Goal: Task Accomplishment & Management: Complete application form

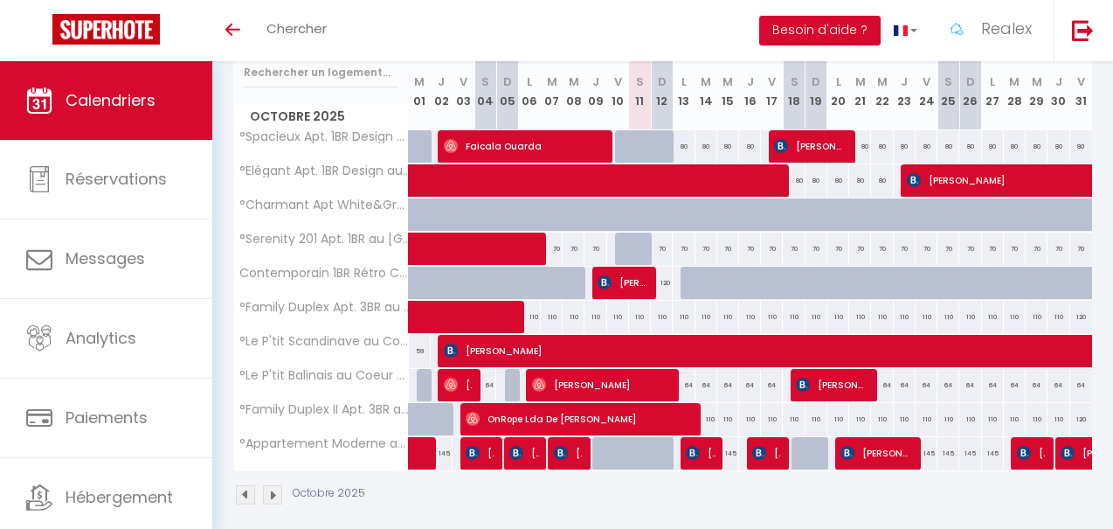
scroll to position [230, 0]
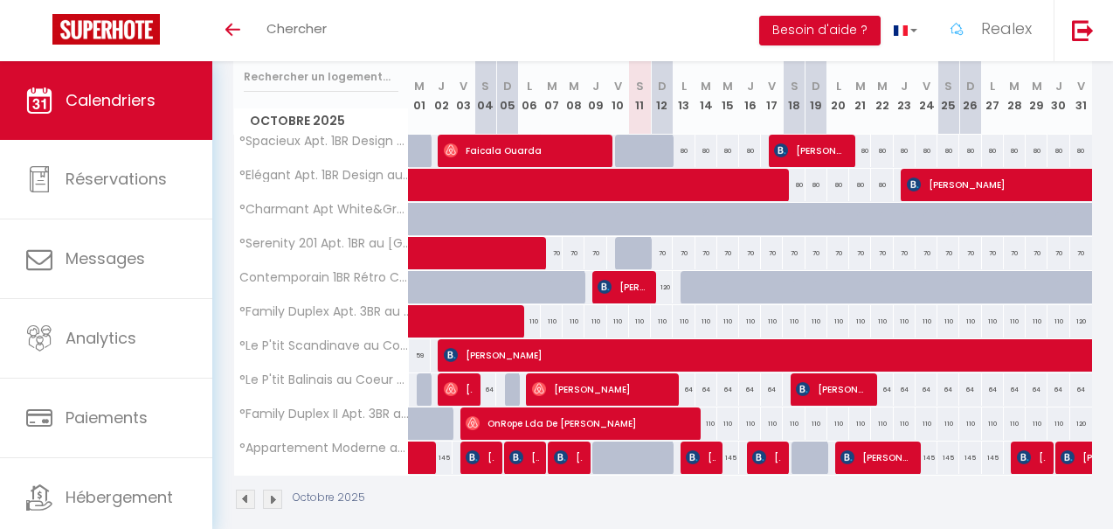
click at [617, 150] on div at bounding box center [626, 151] width 22 height 33
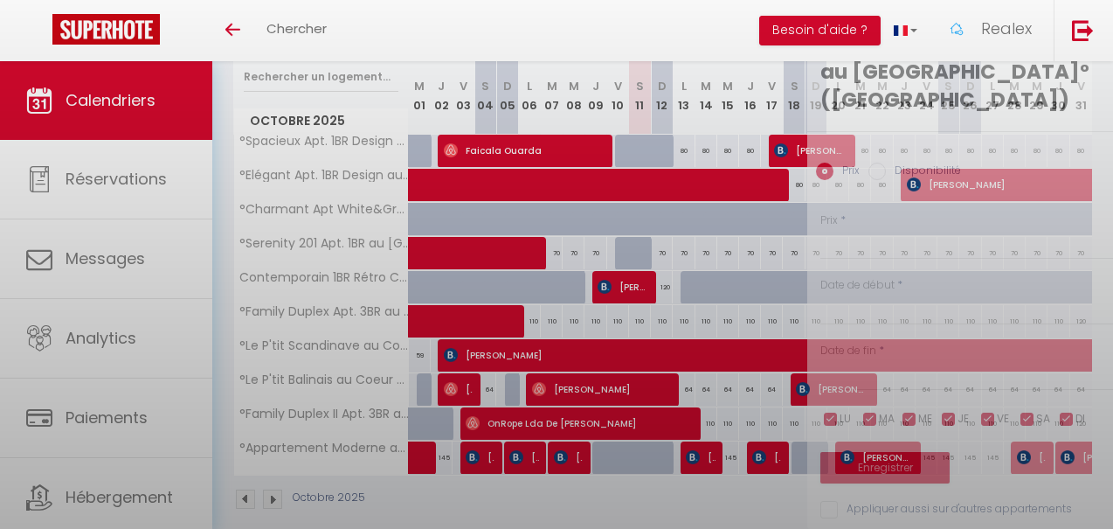
type input "80"
select select "1"
type input "Ven 10 Octobre 2025"
type input "Sam 11 Octobre 2025"
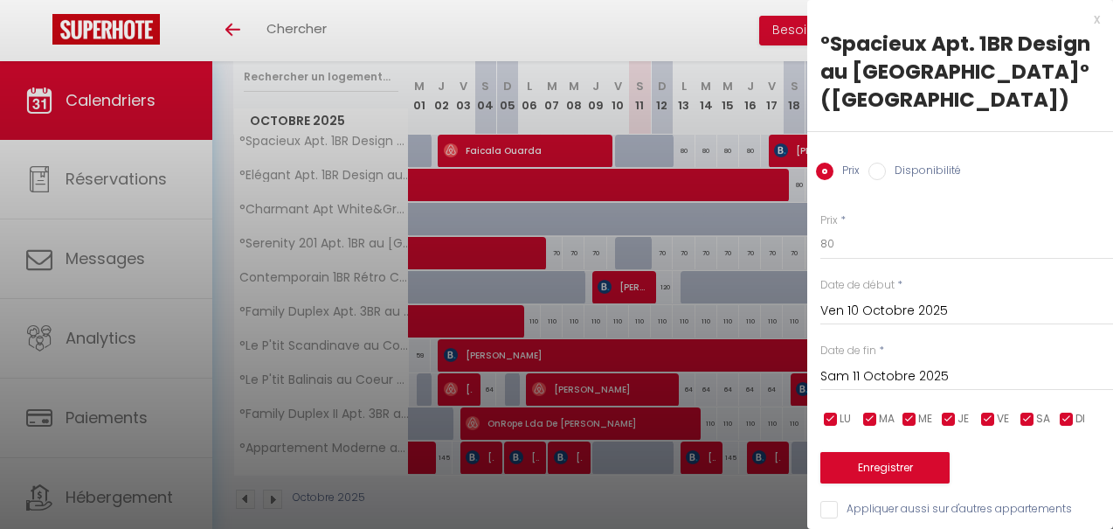
click at [876, 171] on input "Disponibilité" at bounding box center [876, 170] width 17 height 17
radio input "true"
radio input "false"
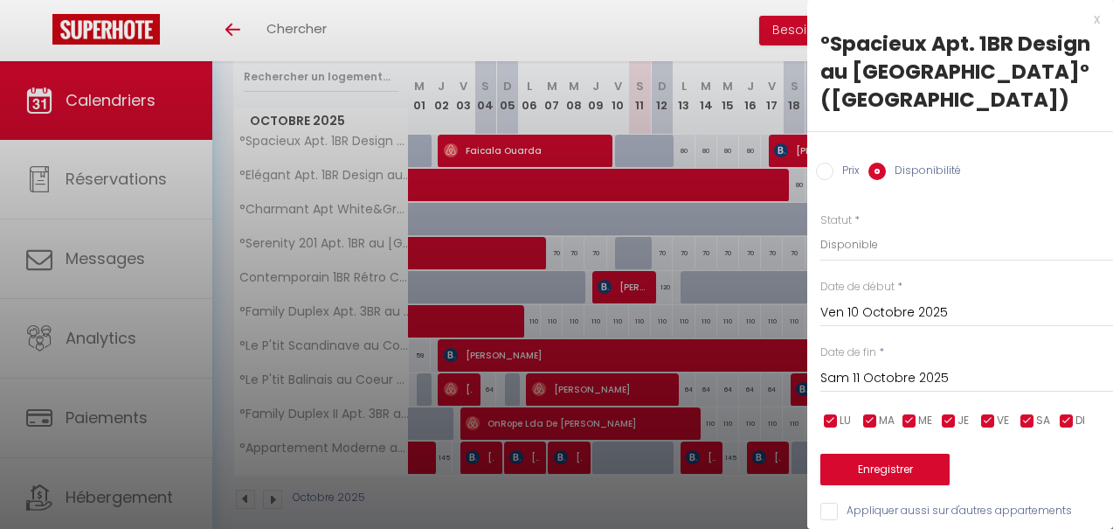
click at [879, 380] on input "Sam 11 Octobre 2025" at bounding box center [966, 378] width 293 height 23
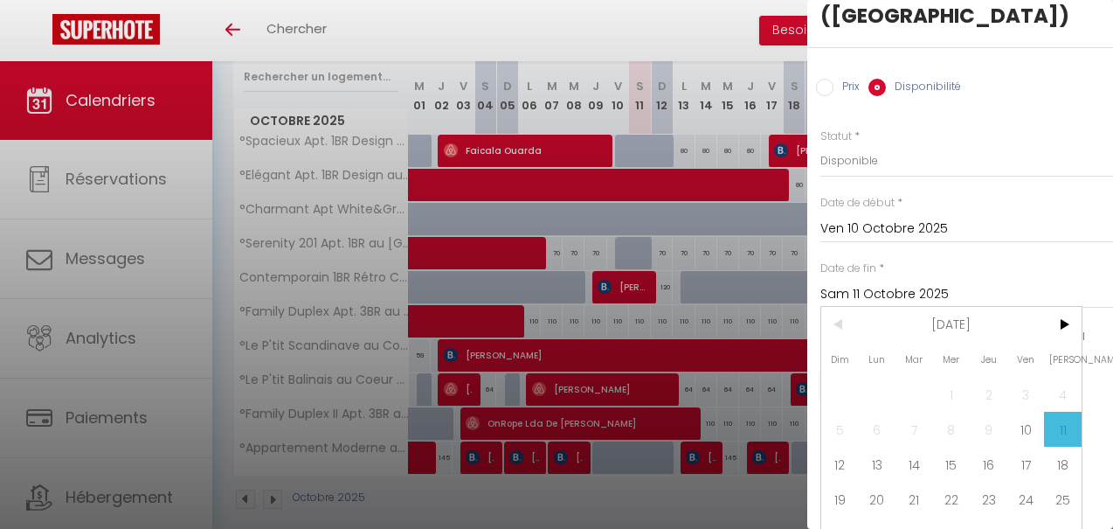
scroll to position [86, 0]
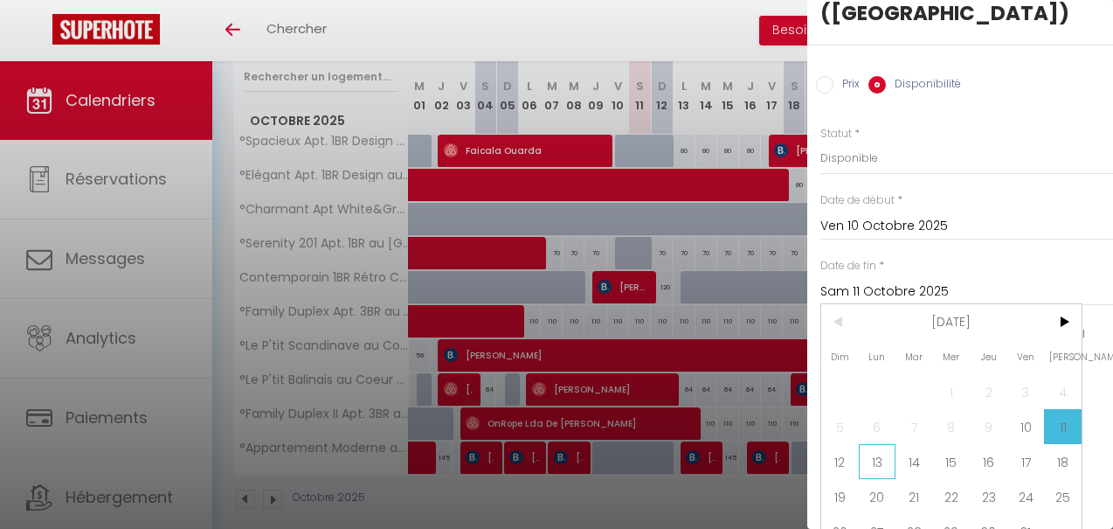
click at [870, 460] on span "13" at bounding box center [878, 461] width 38 height 35
type input "Lun 13 Octobre 2025"
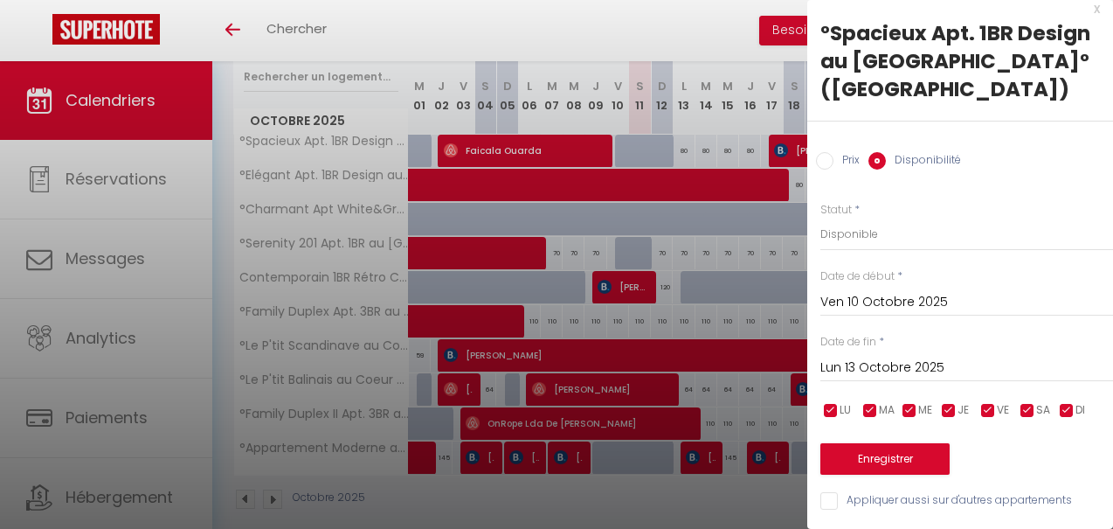
scroll to position [7, 0]
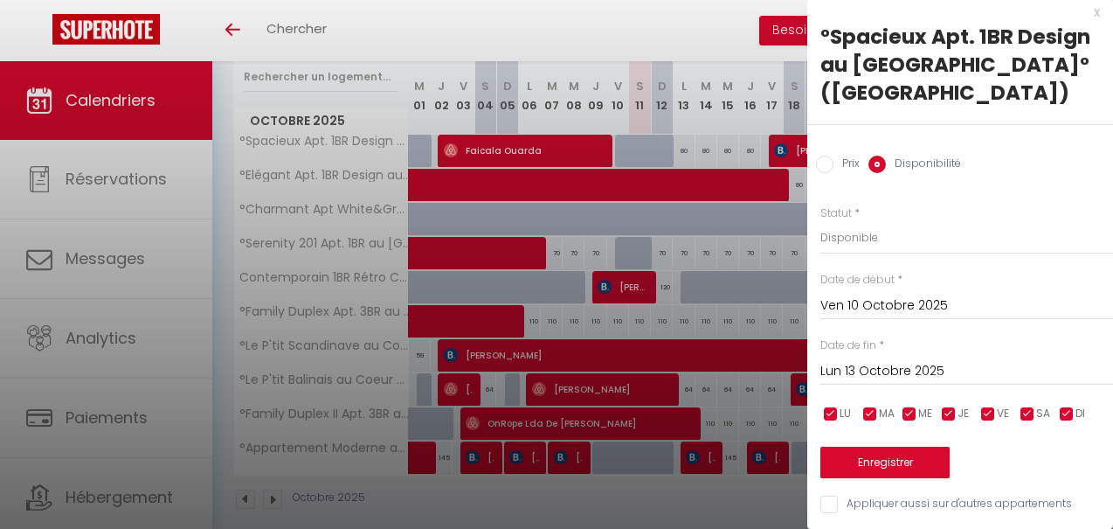
click at [884, 467] on button "Enregistrer" at bounding box center [884, 461] width 129 height 31
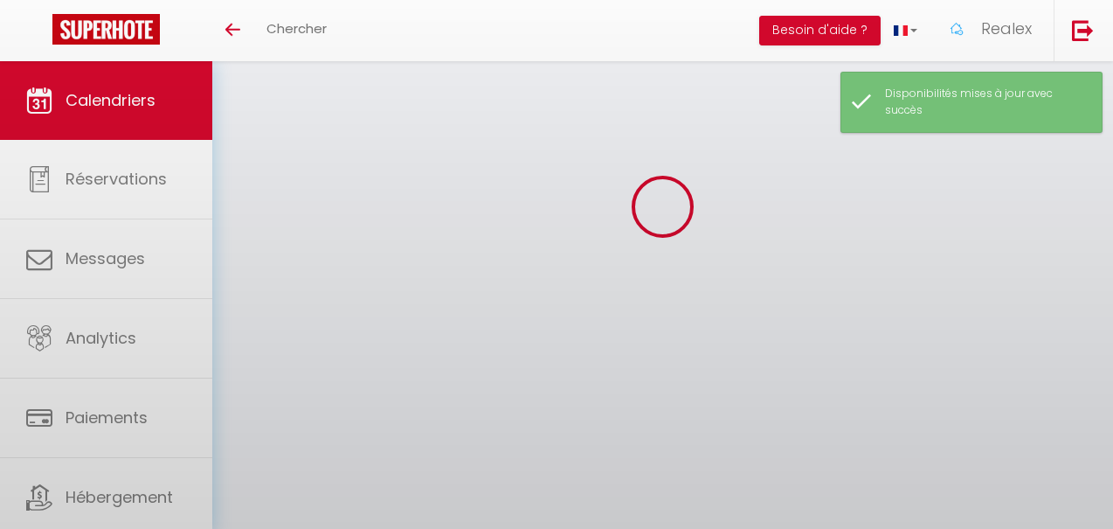
scroll to position [61, 0]
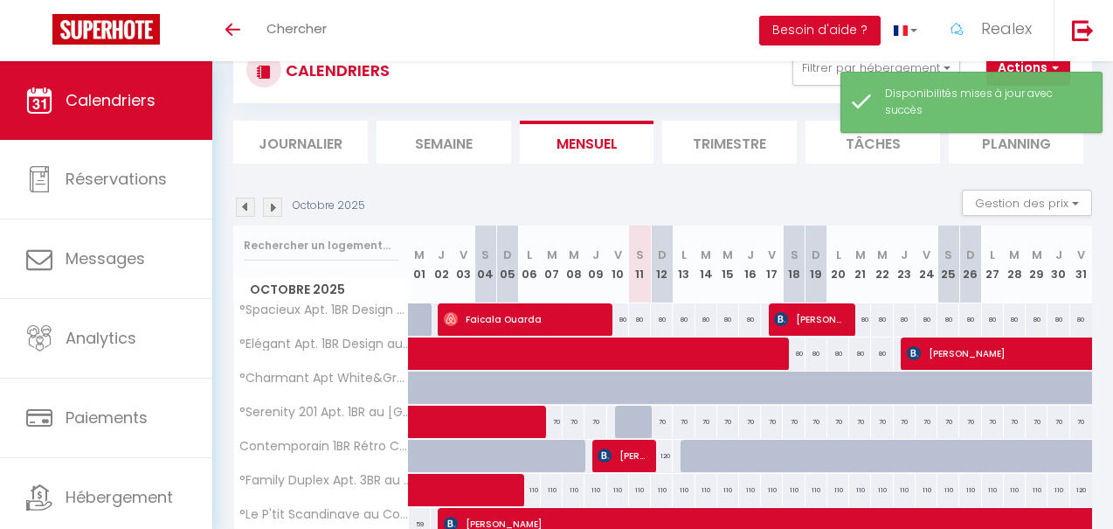
click at [622, 314] on div "80" at bounding box center [618, 319] width 22 height 32
select select "1"
type input "Ven 10 Octobre 2025"
type input "Sam 11 Octobre 2025"
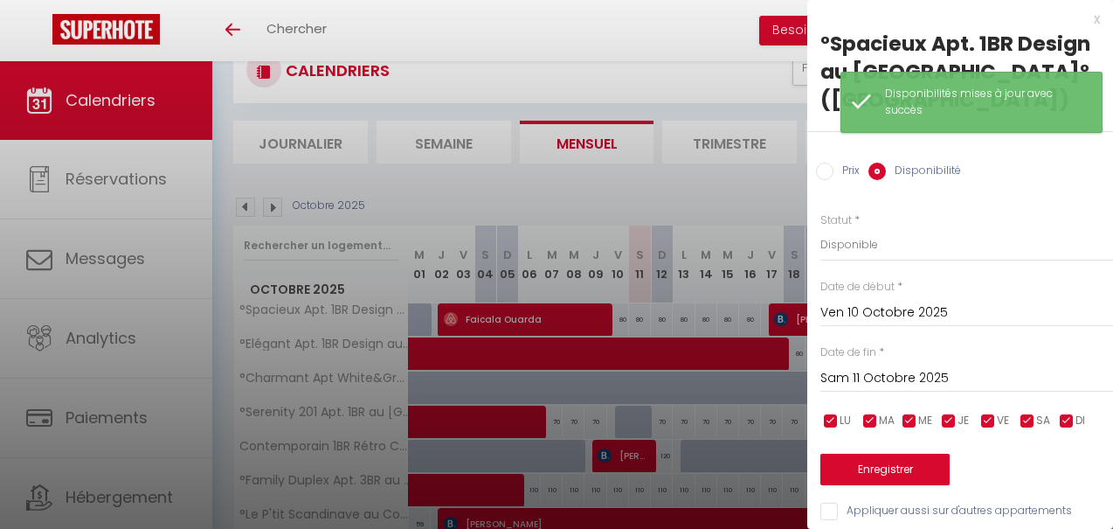
click at [673, 204] on div at bounding box center [556, 264] width 1113 height 529
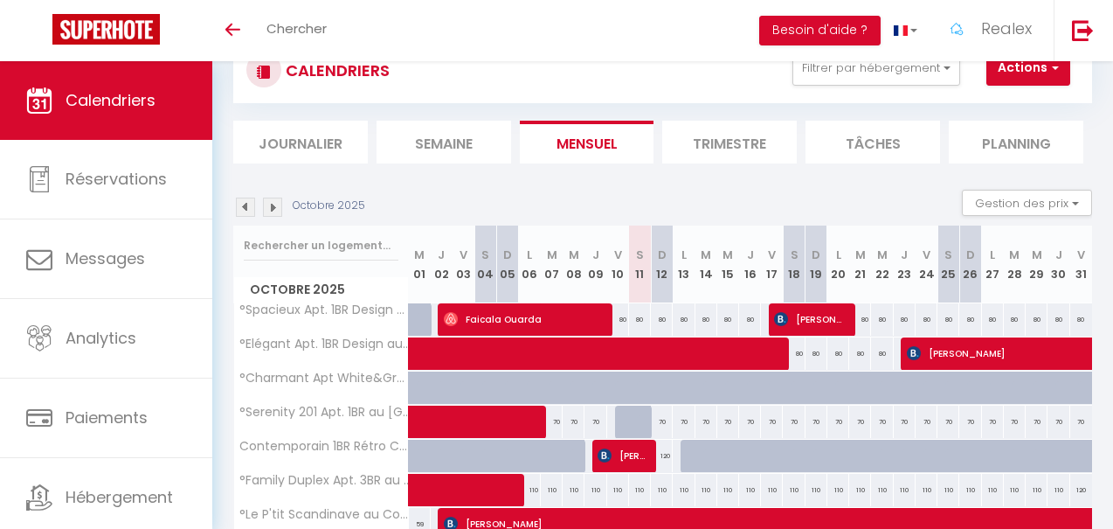
click at [1057, 63] on span "button" at bounding box center [1052, 67] width 10 height 17
click at [1015, 107] on link "Nouvelle réservation" at bounding box center [1035, 108] width 152 height 26
select select
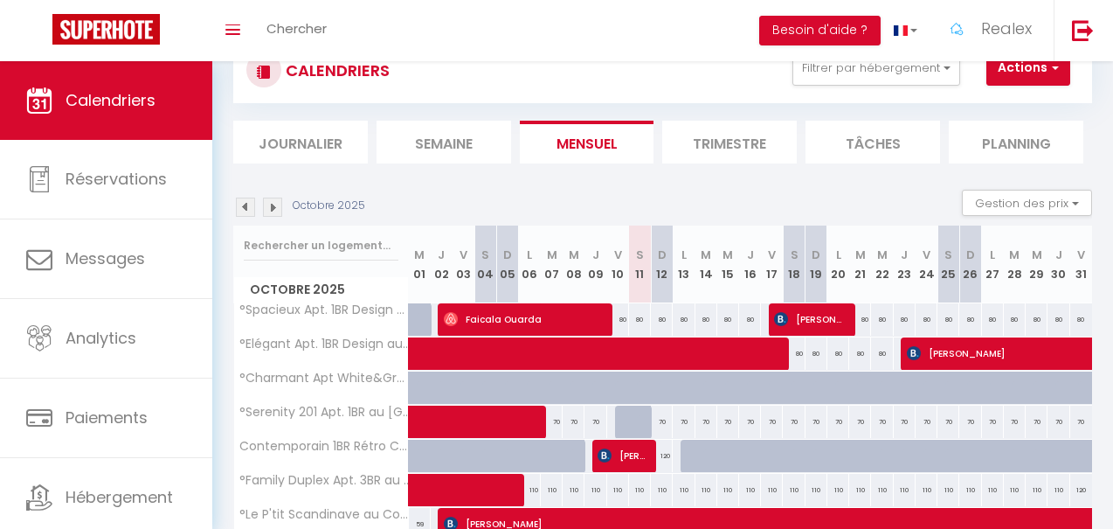
select select
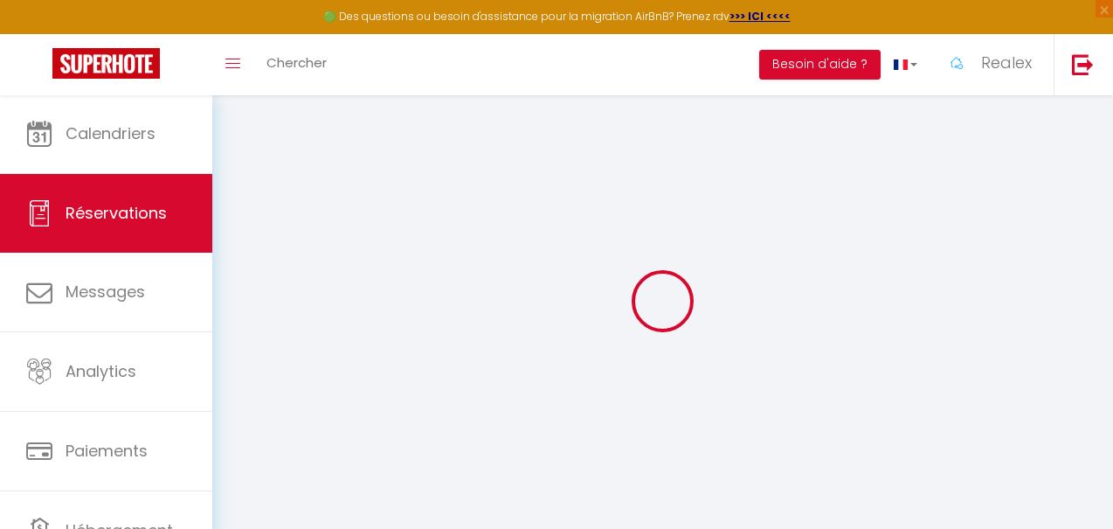
select select
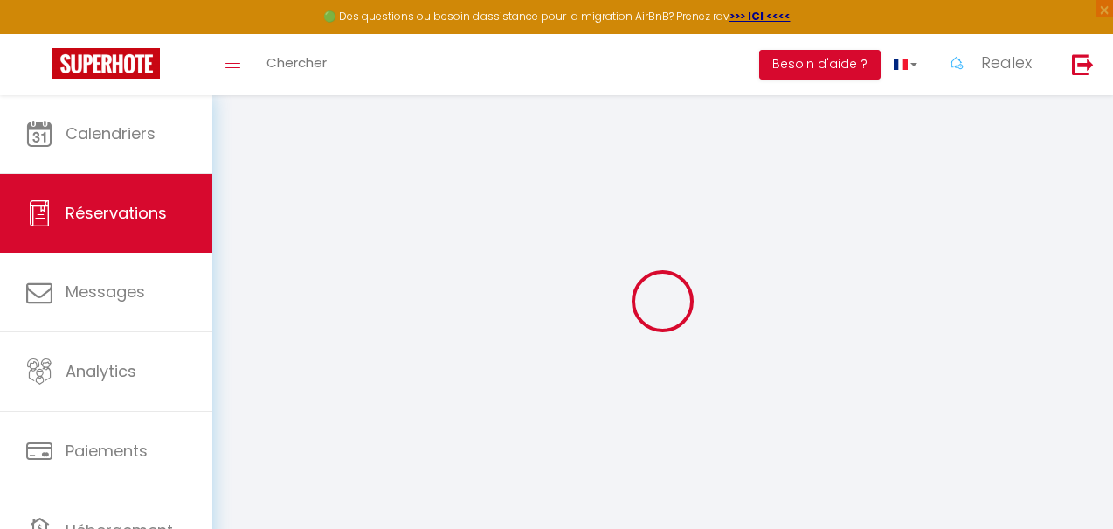
select select
checkbox input "false"
select select
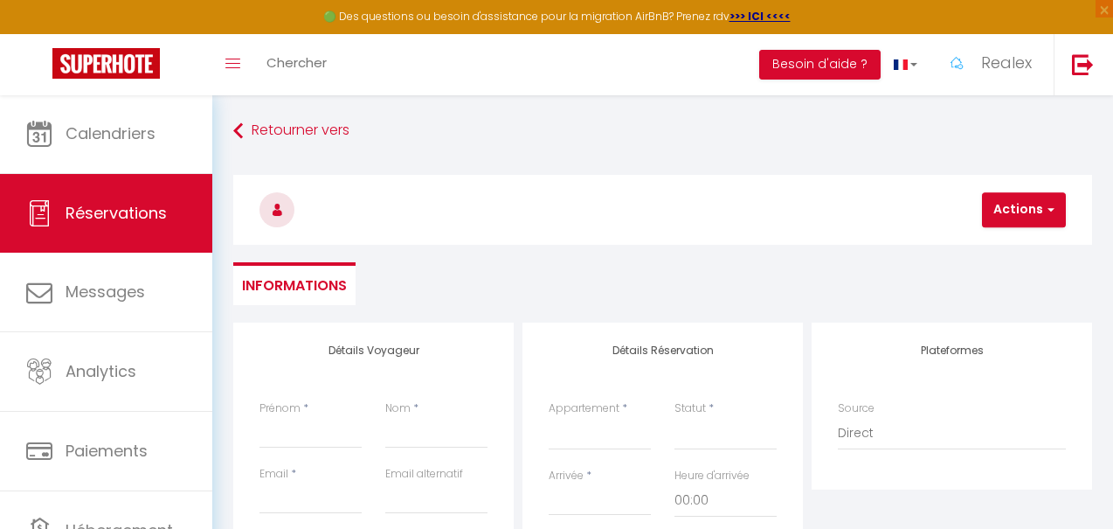
select select
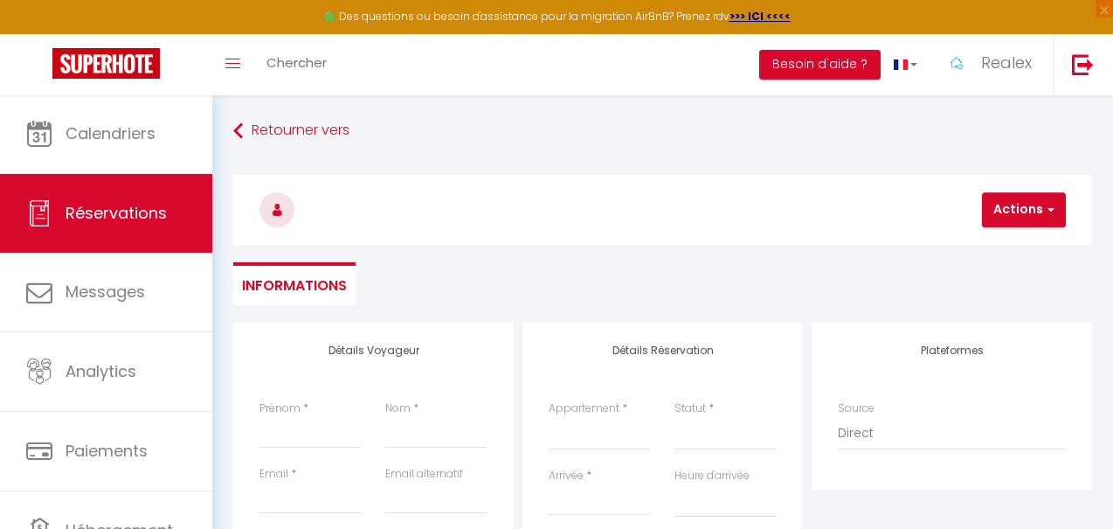
select select
checkbox input "false"
click at [305, 135] on link "Retourner vers" at bounding box center [662, 130] width 859 height 31
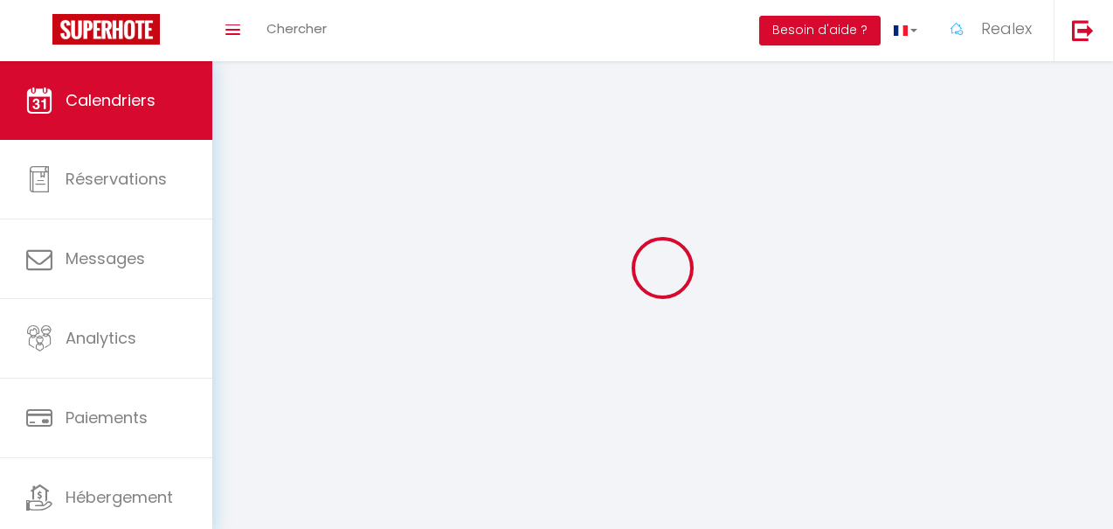
scroll to position [61, 0]
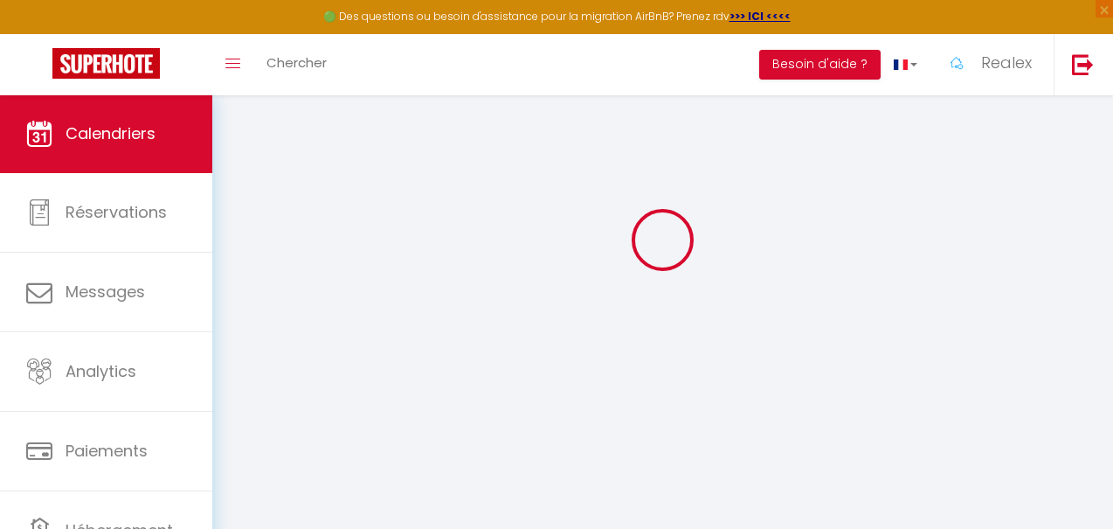
select select
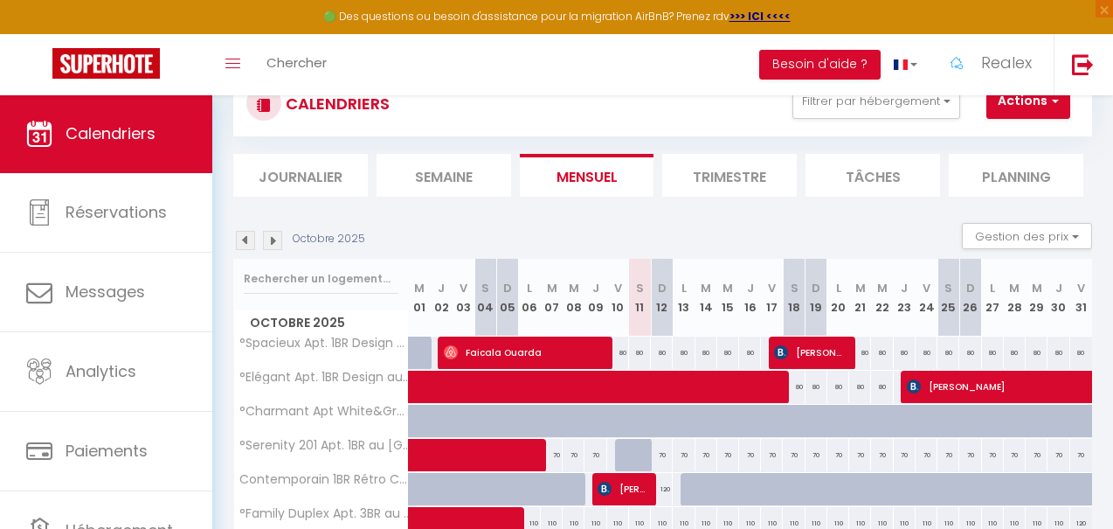
click at [501, 347] on span "Faicala Ouarda" at bounding box center [524, 351] width 160 height 33
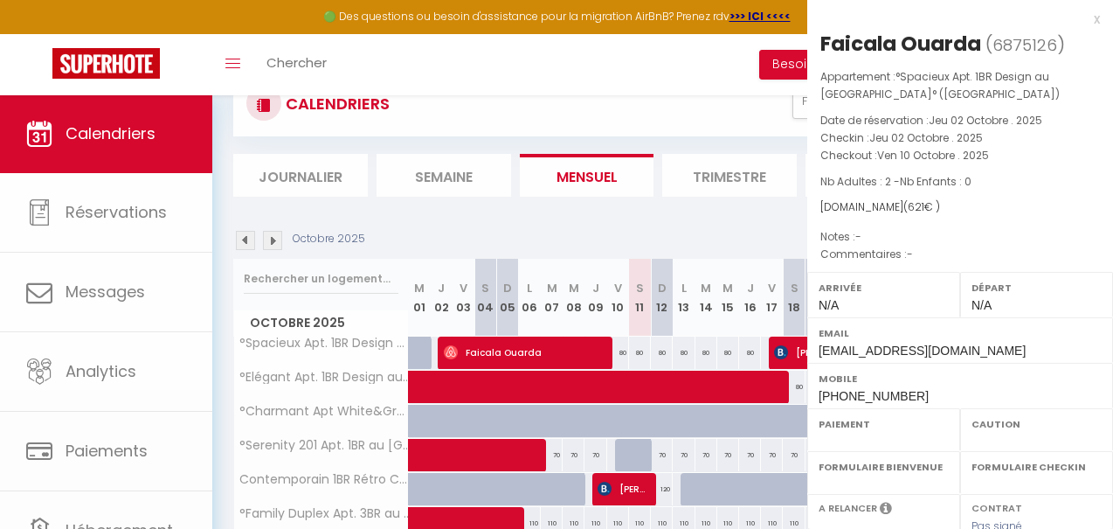
select select "OK"
select select "0"
select select "1"
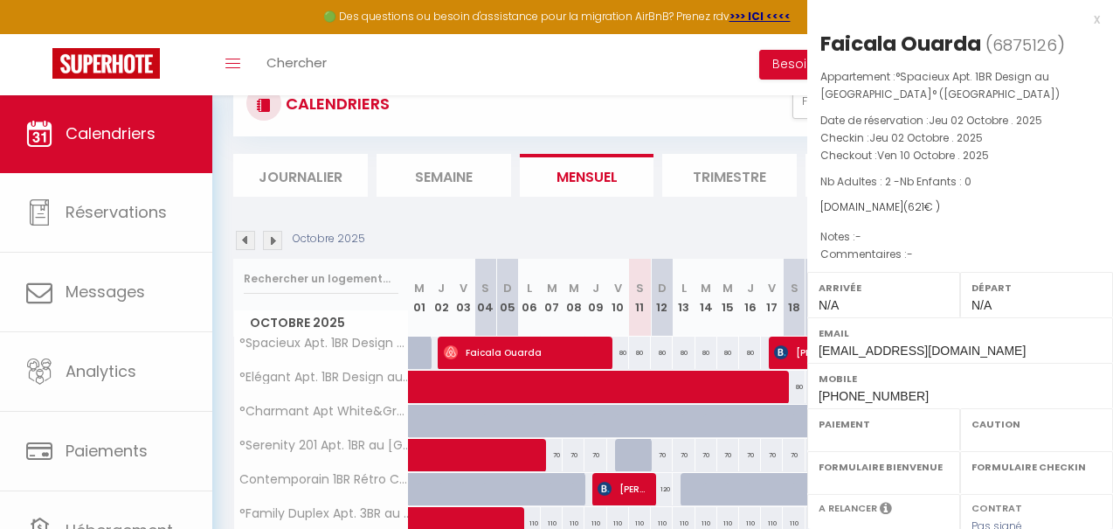
select select
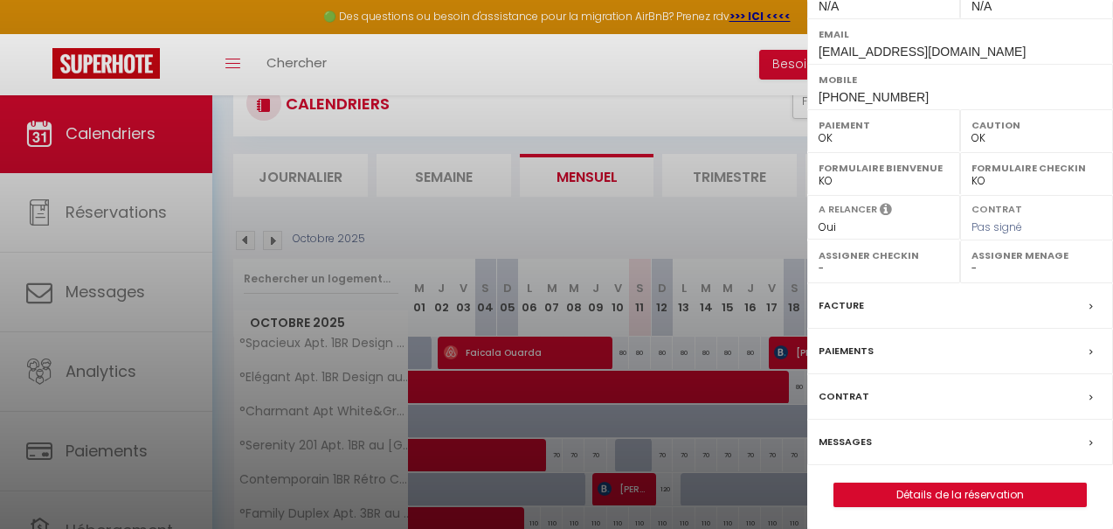
scroll to position [298, 0]
click at [957, 492] on link "Détails de la réservation" at bounding box center [960, 495] width 252 height 23
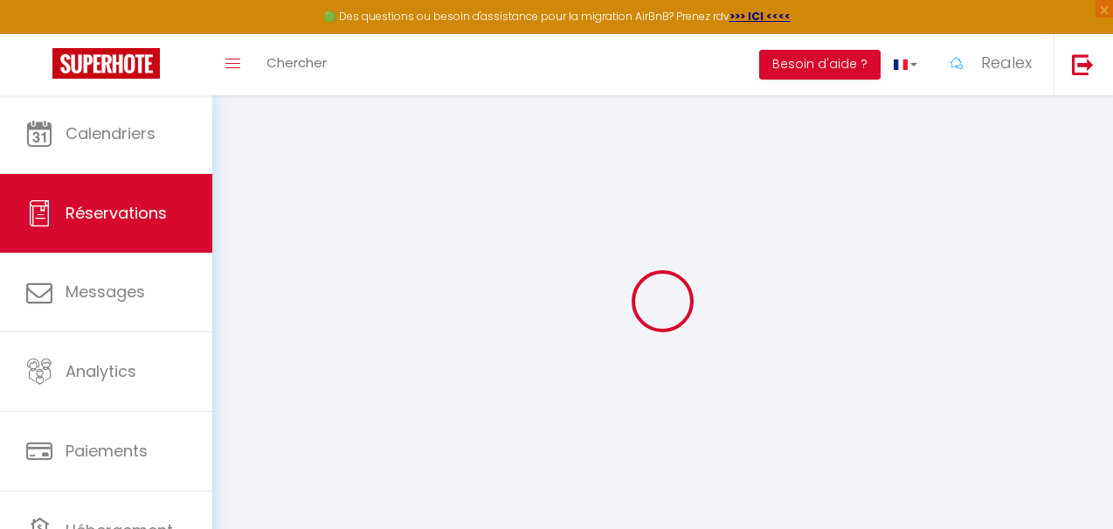
type input "Faicala"
type input "Ouarda"
type input "[EMAIL_ADDRESS][DOMAIN_NAME]"
type input "[PHONE_NUMBER]"
select select
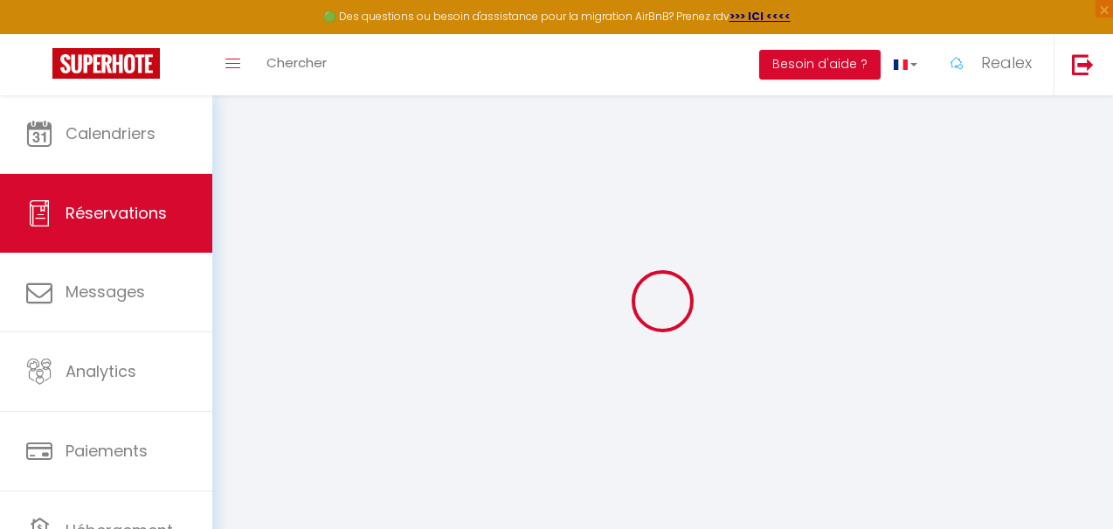
type input "111.78"
select select "20222"
select select "1"
select select
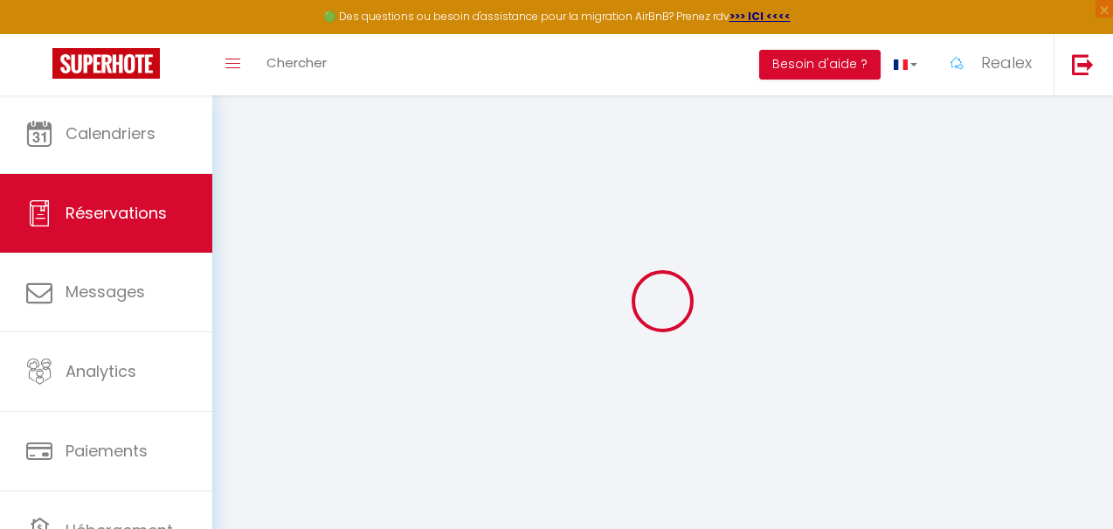
type input "2"
select select "12"
select select
type input "576"
checkbox input "false"
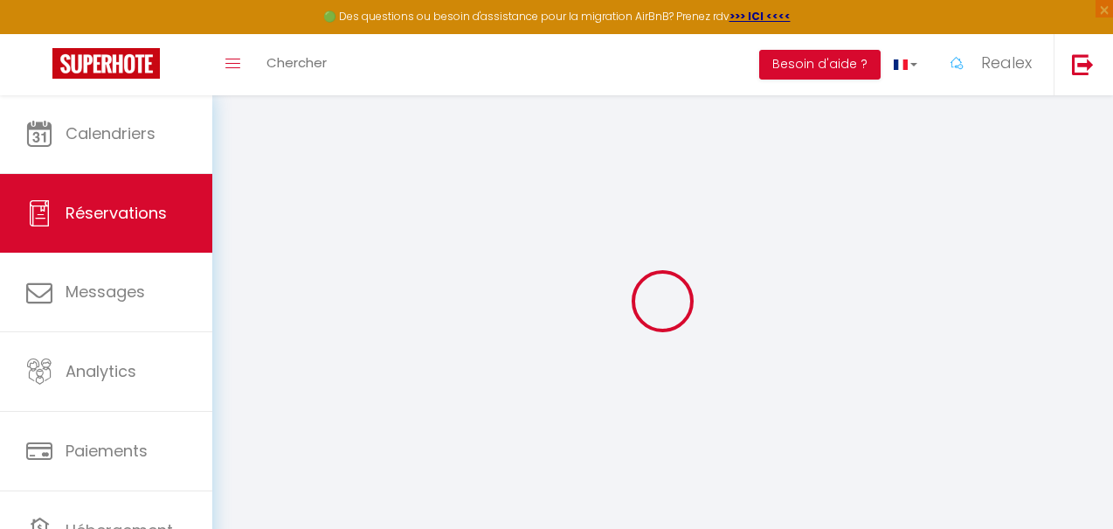
type input "0"
select select "1"
type input "45"
type input "0"
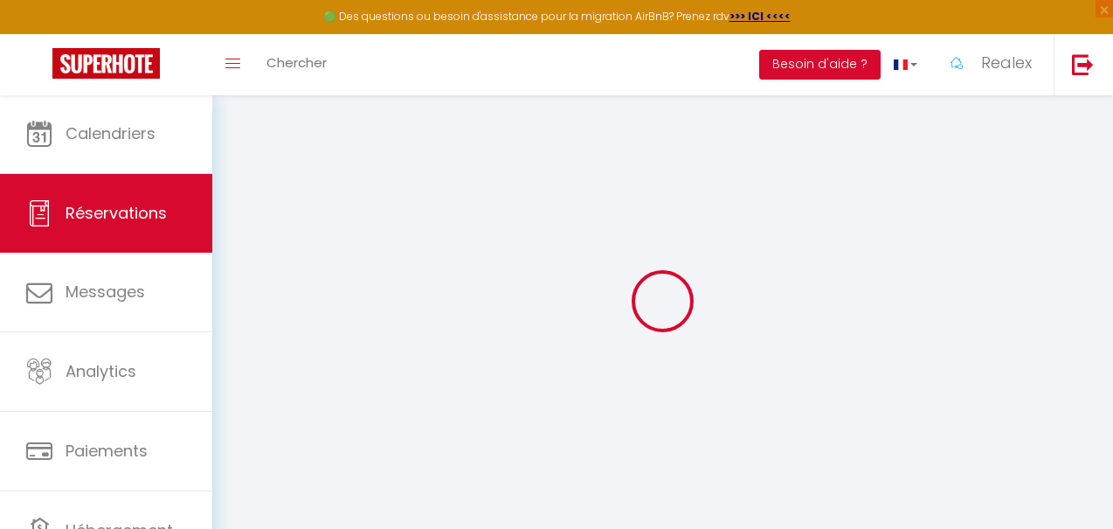
select select
select select "15"
checkbox input "false"
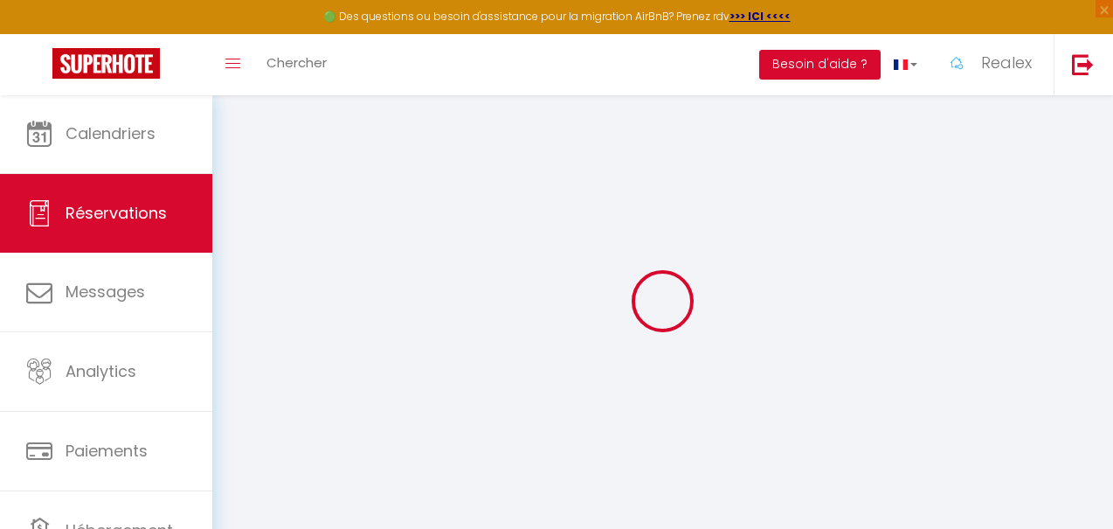
select select
checkbox input "false"
select select
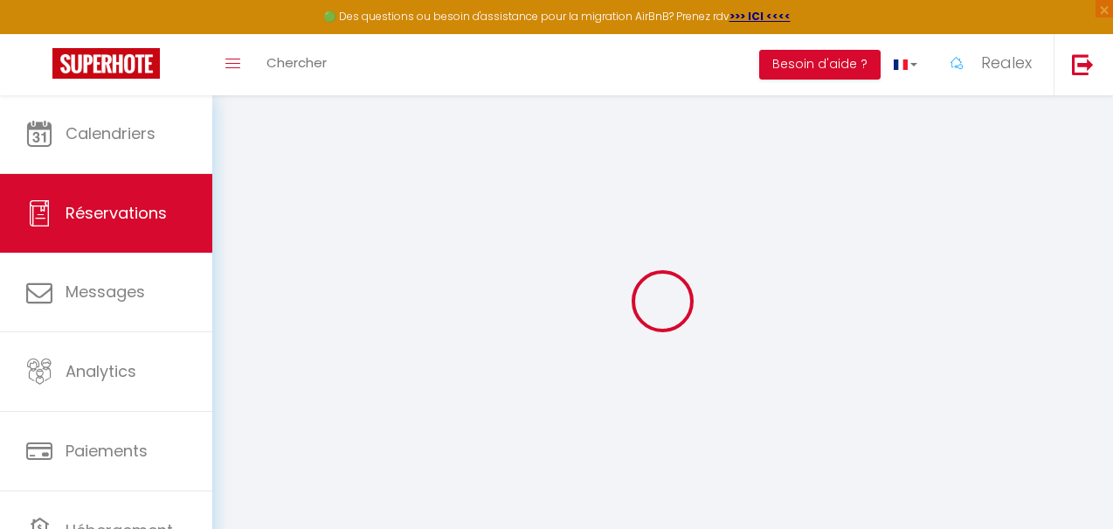
select select
checkbox input "false"
select select
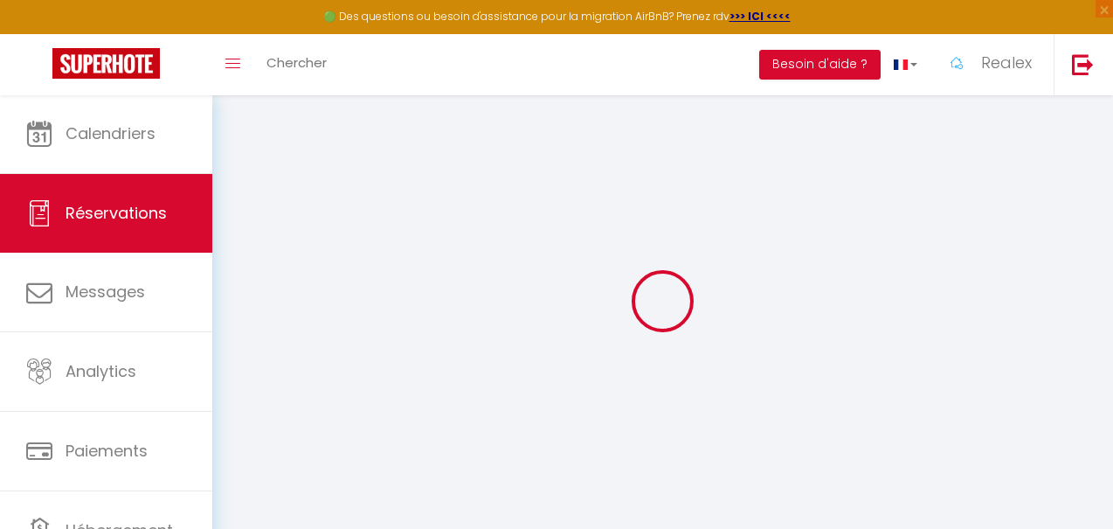
select select
checkbox input "false"
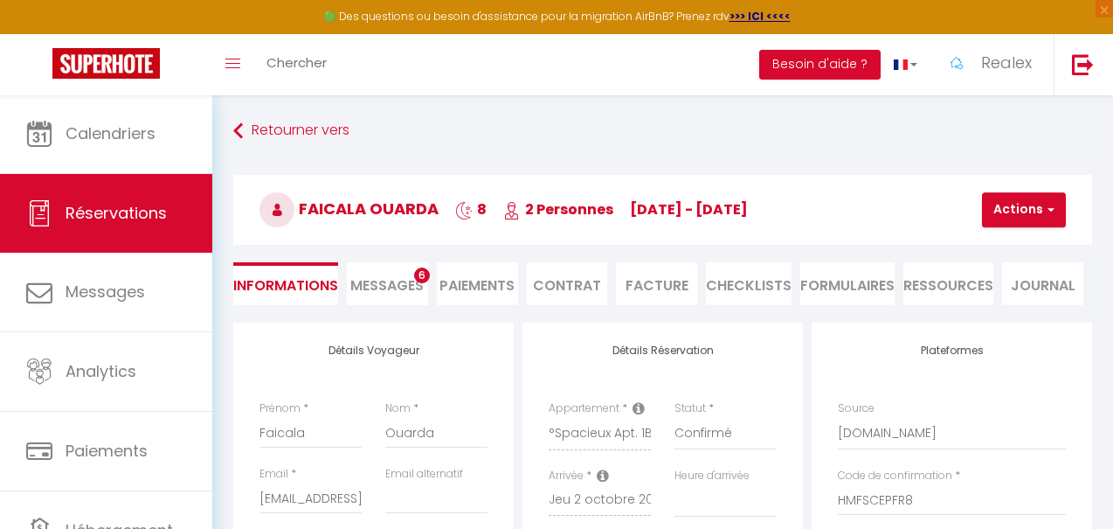
select select
type input "45"
select select
checkbox input "false"
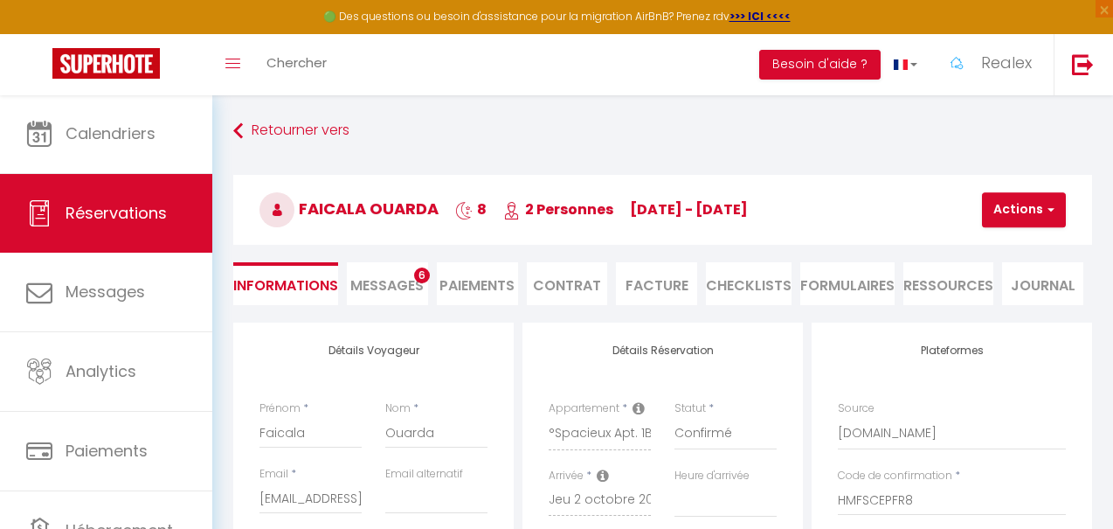
select select
checkbox input "false"
select select
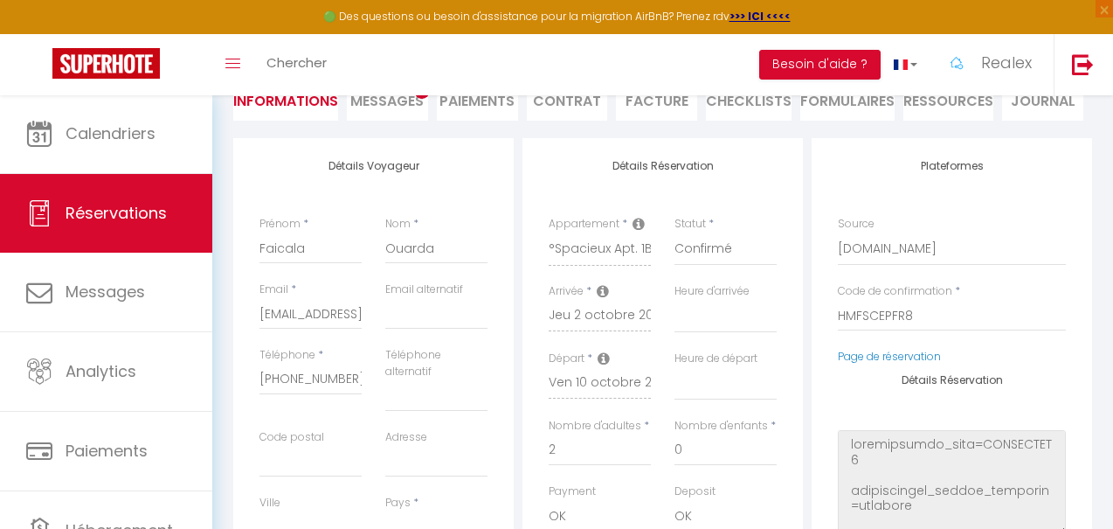
scroll to position [186, 0]
drag, startPoint x: 434, startPoint y: 245, endPoint x: 257, endPoint y: 243, distance: 177.4
drag, startPoint x: 305, startPoint y: 245, endPoint x: 256, endPoint y: 245, distance: 48.9
click at [482, 210] on div "Détails Voyageur Prénom * Faicala Nom * Ouarda Email * [EMAIL_ADDRESS][DOMAIN_N…" at bounding box center [373, 456] width 280 height 641
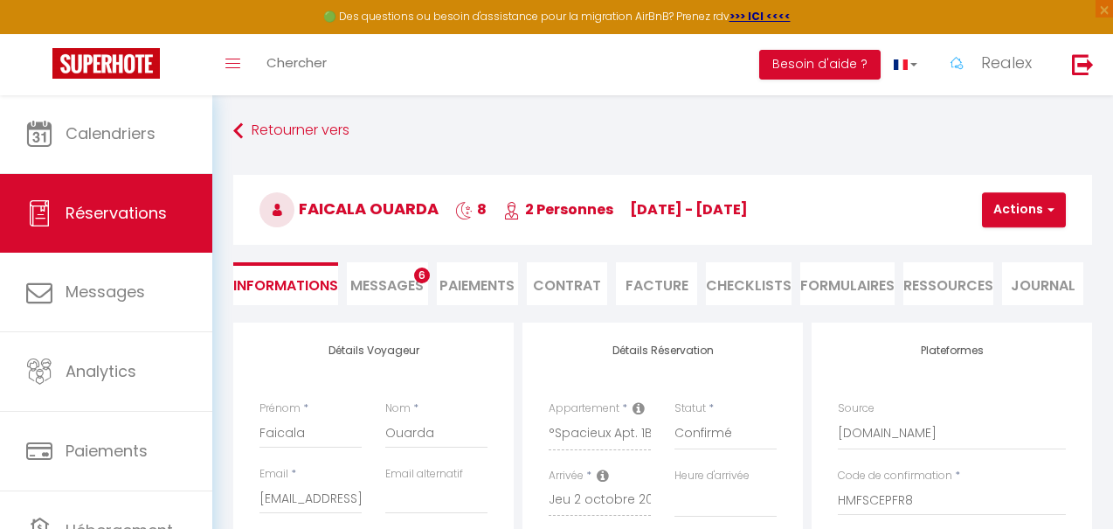
scroll to position [0, 0]
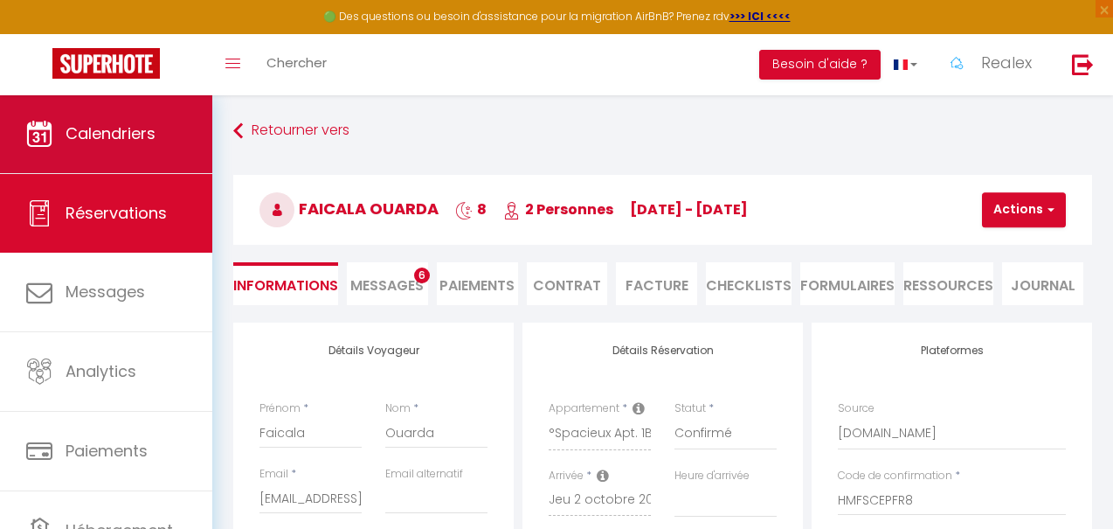
click at [107, 133] on span "Calendriers" at bounding box center [111, 133] width 90 height 22
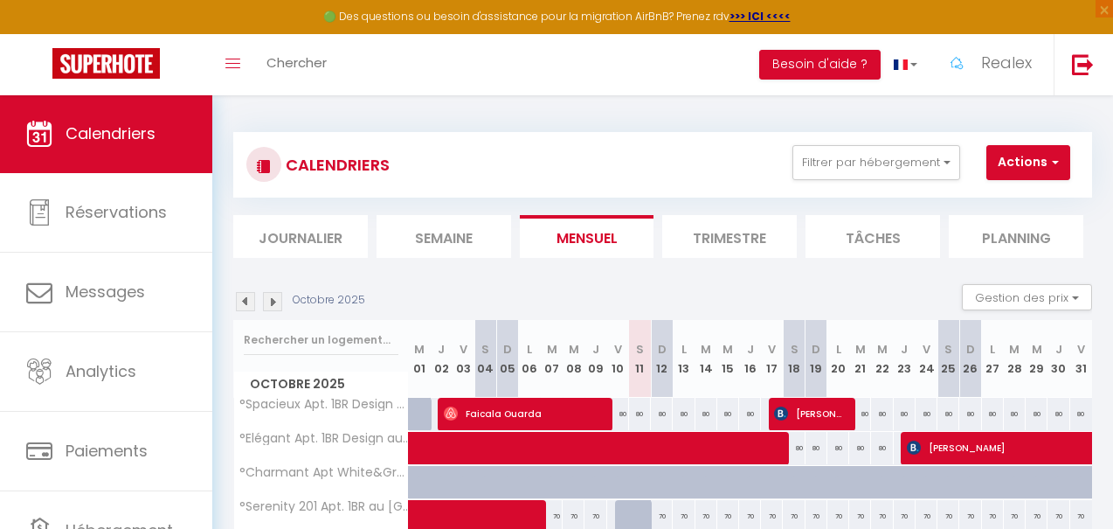
click at [1053, 158] on span "button" at bounding box center [1052, 161] width 10 height 17
click at [1018, 204] on link "Nouvelle réservation" at bounding box center [1035, 203] width 152 height 26
select select
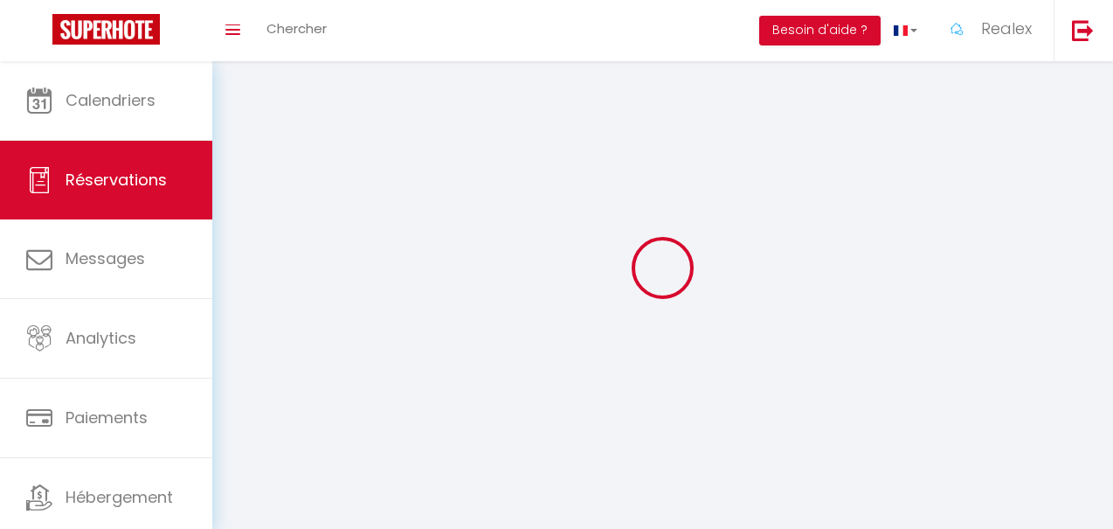
select select
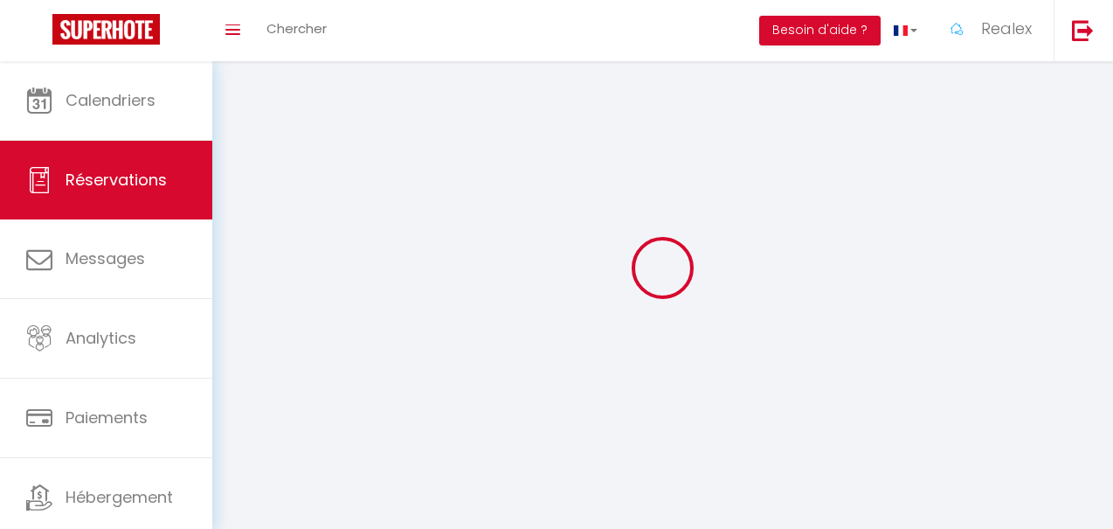
select select
checkbox input "false"
select select
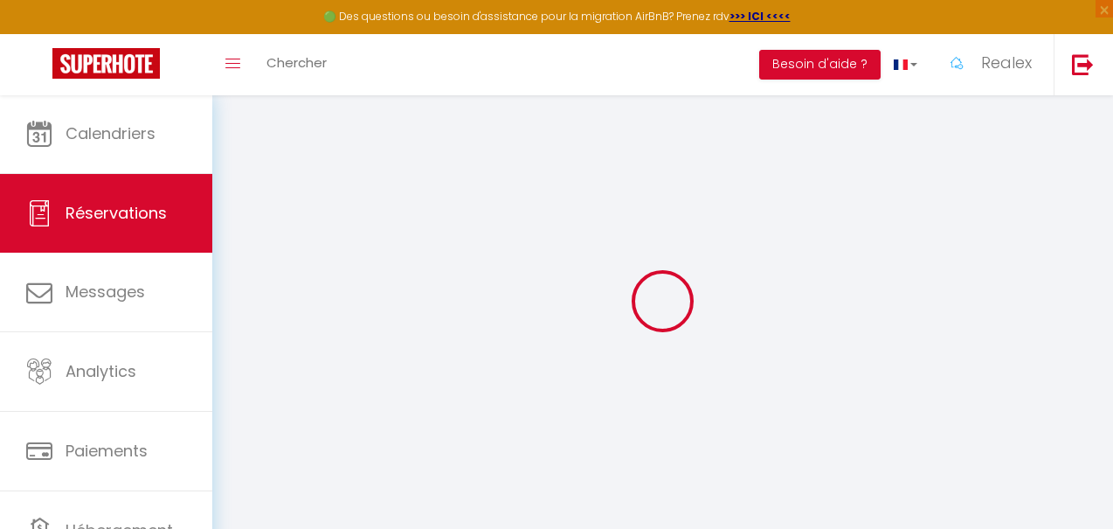
select select
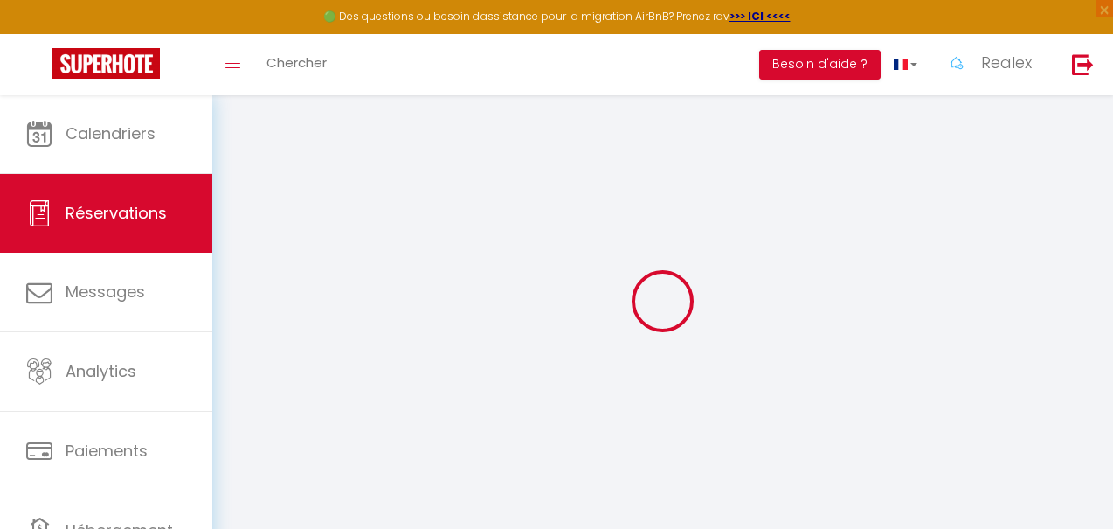
select select
checkbox input "false"
select select
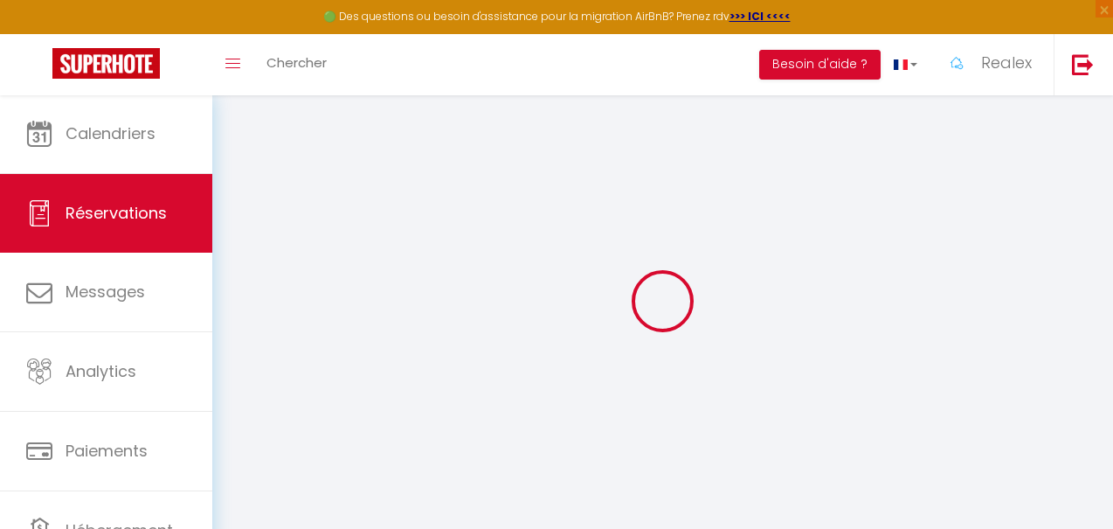
select select
checkbox input "false"
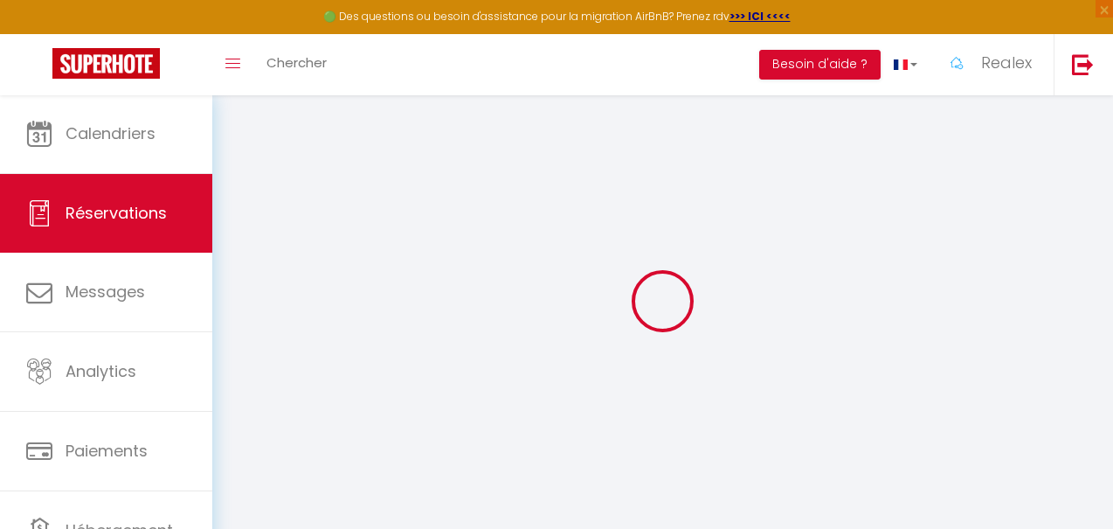
select select
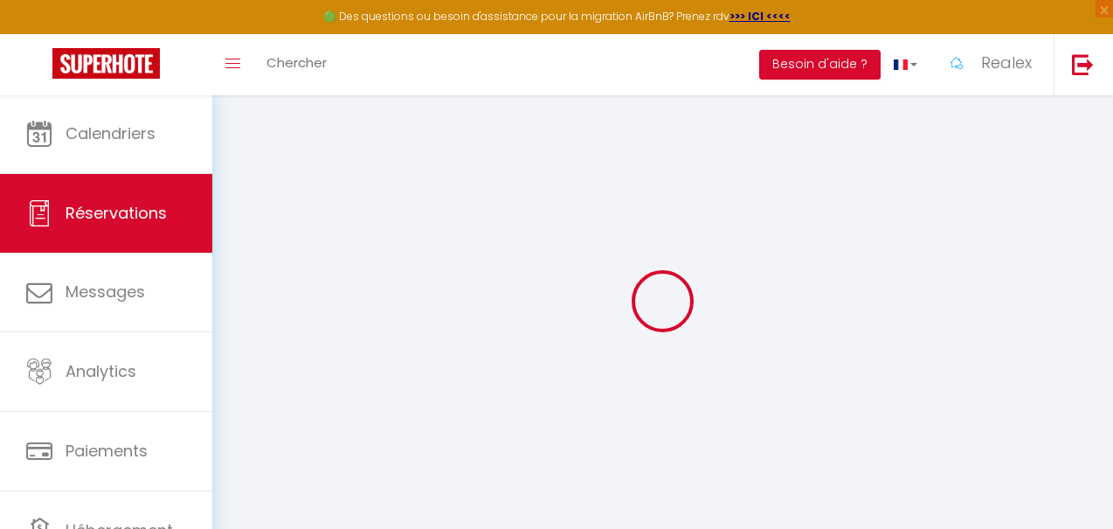
select select
checkbox input "false"
select select
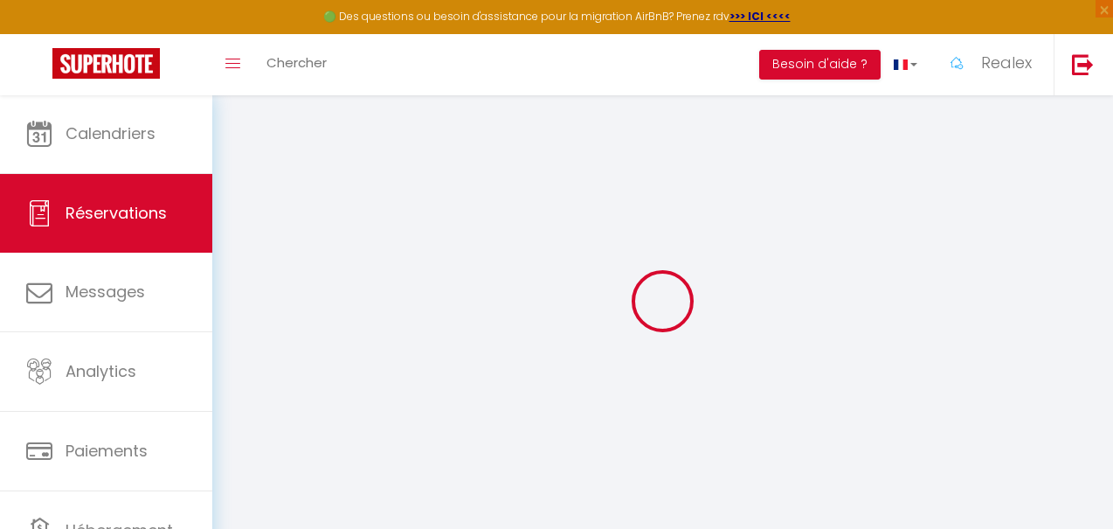
select select
checkbox input "false"
select select
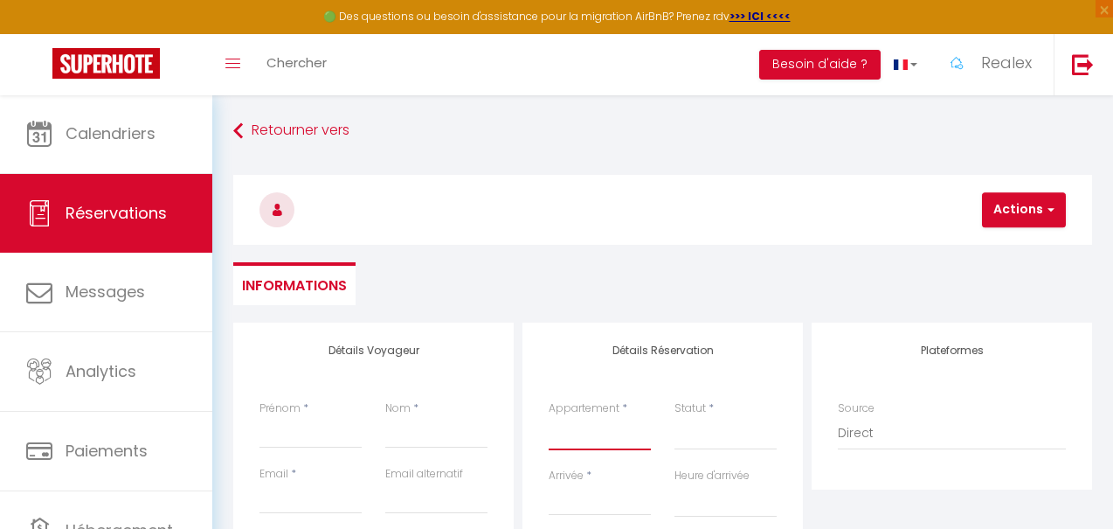
select select "20222"
select select
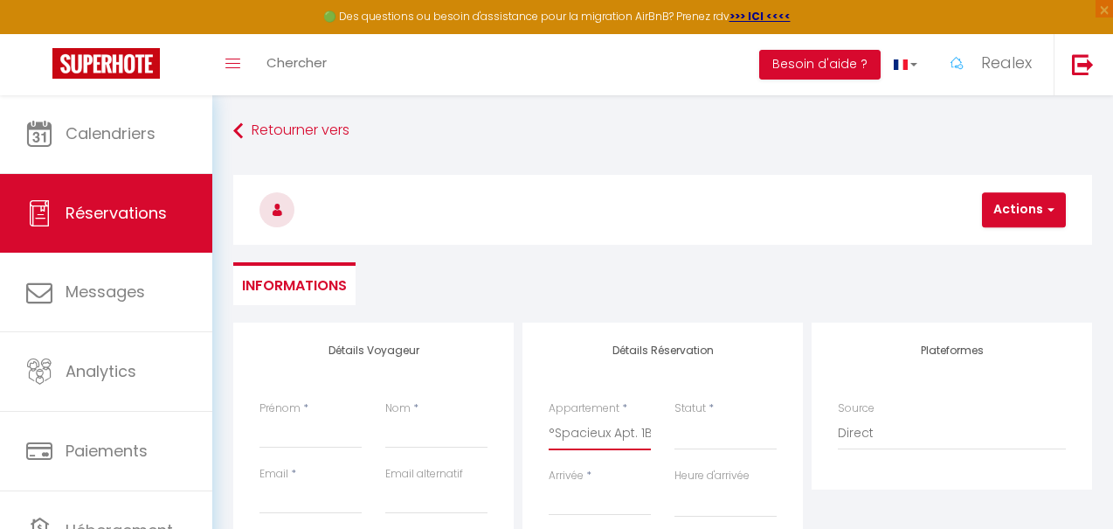
select select
checkbox input "false"
select select
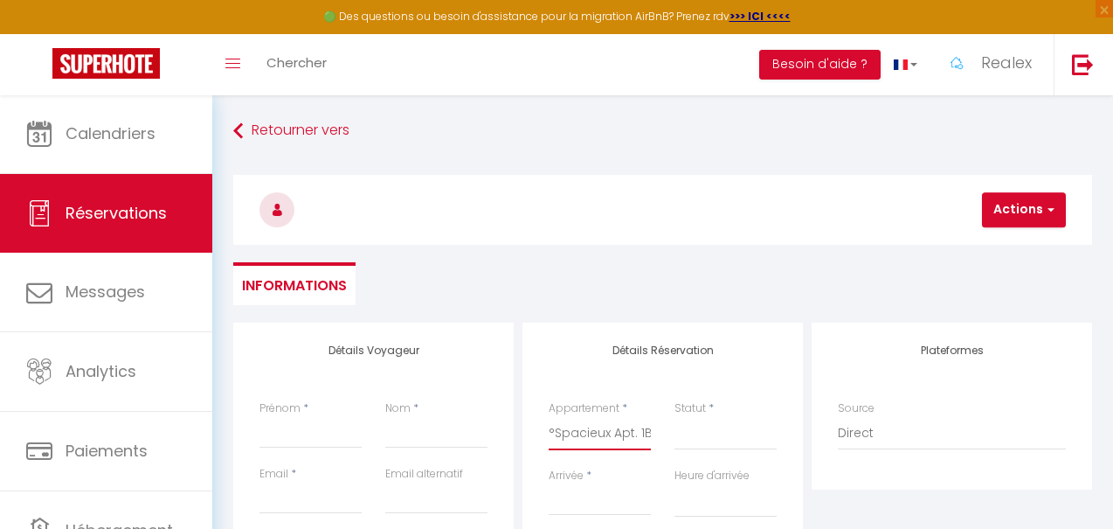
select select
checkbox input "false"
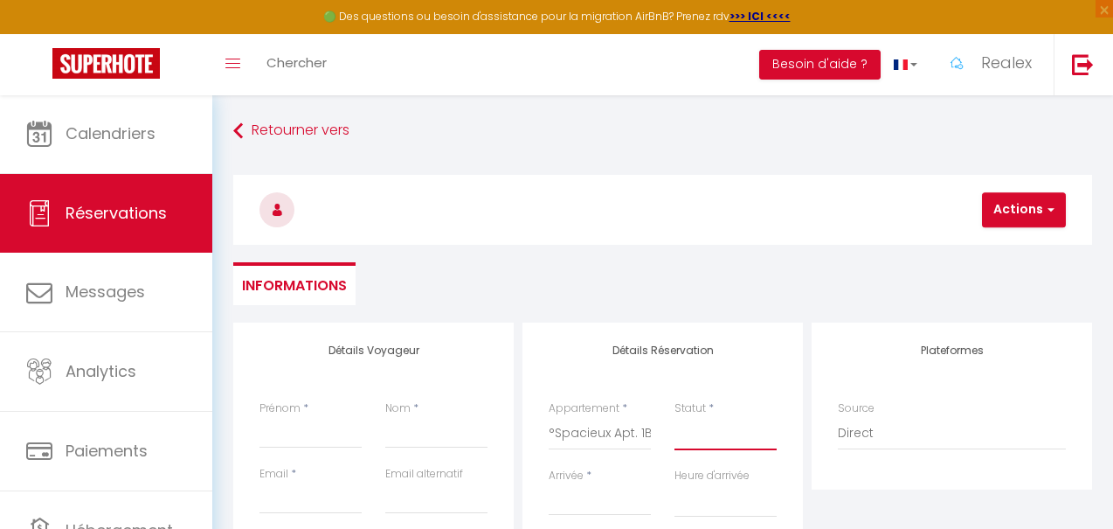
click at [700, 437] on select "Confirmé Non Confirmé [PERSON_NAME] par le voyageur No Show Request" at bounding box center [725, 433] width 102 height 33
select select "1"
select select
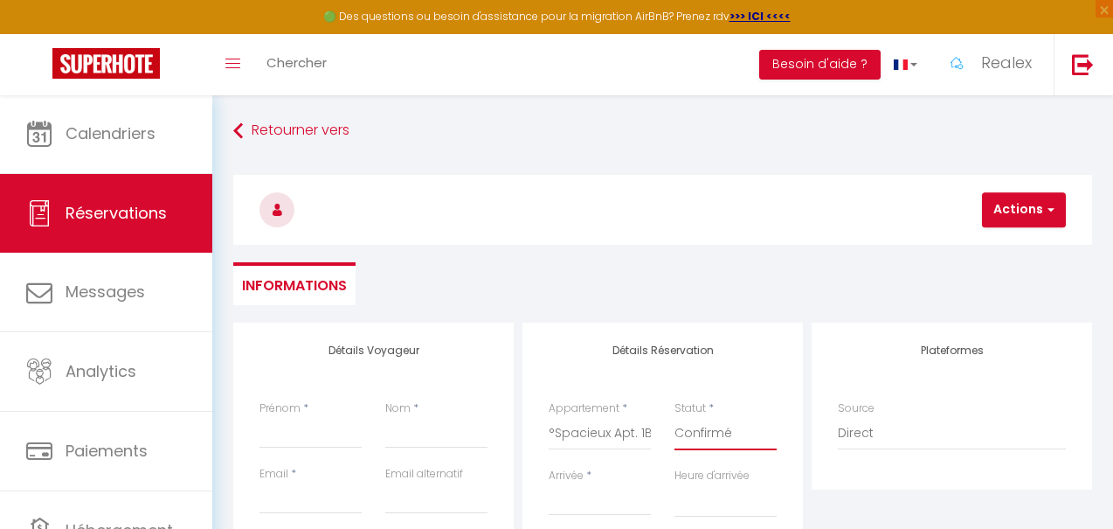
select select
checkbox input "false"
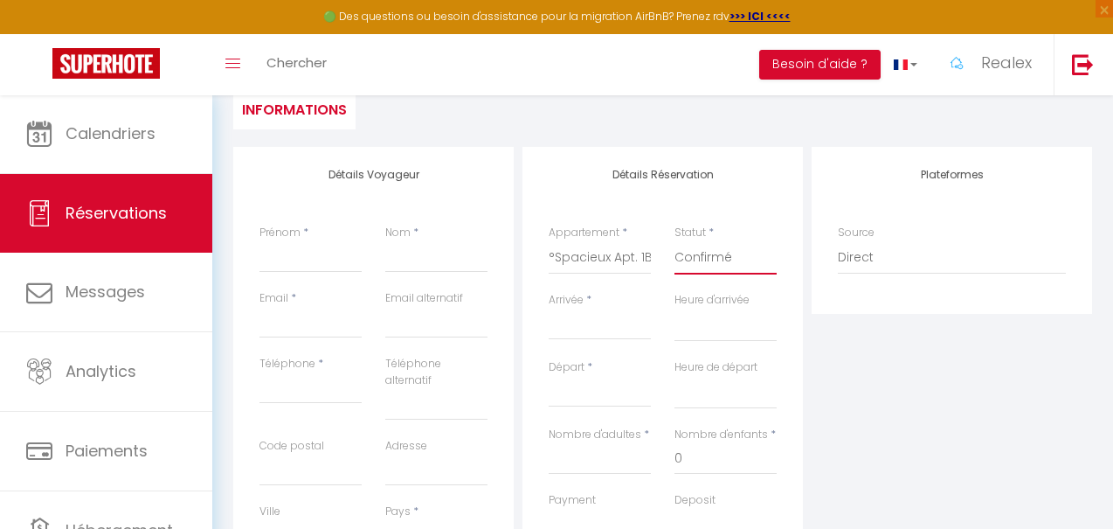
scroll to position [182, 0]
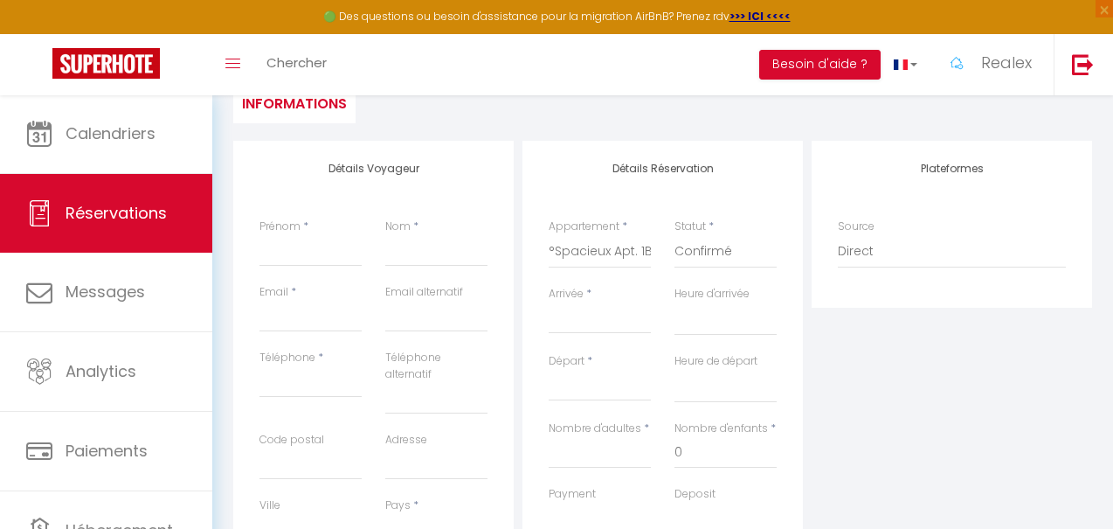
click at [564, 318] on input "Arrivée" at bounding box center [600, 319] width 102 height 23
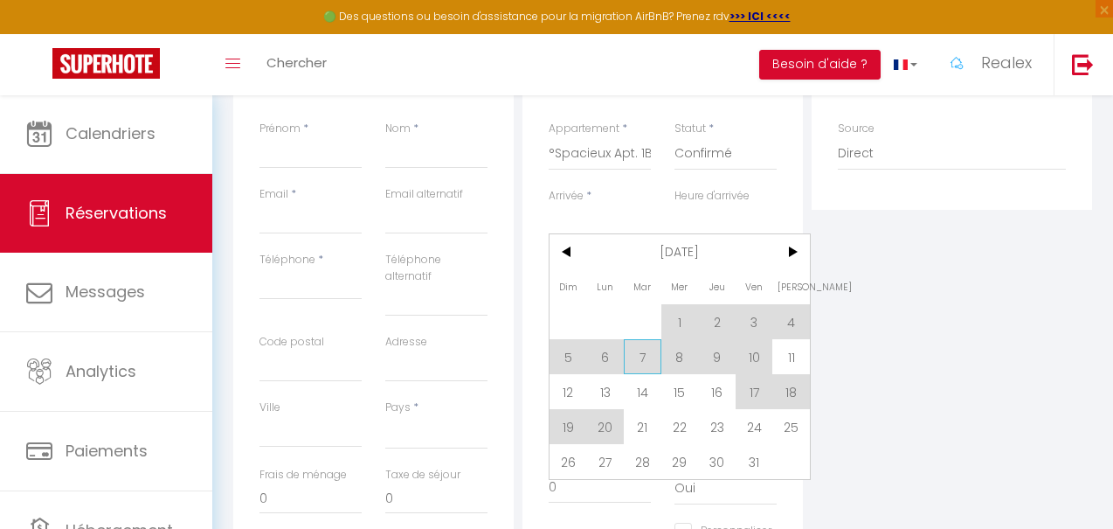
scroll to position [282, 0]
click at [753, 354] on span "10" at bounding box center [755, 353] width 38 height 35
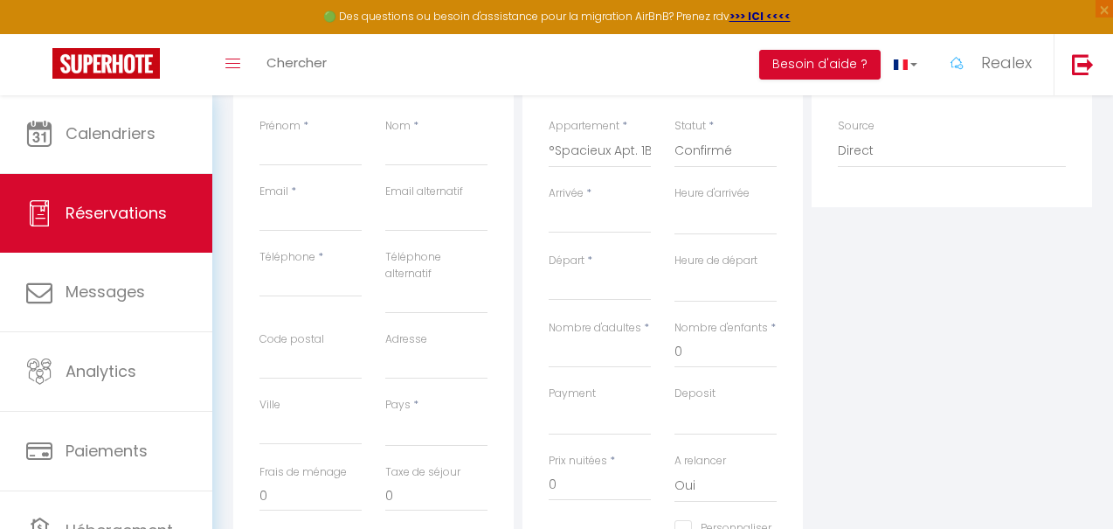
select select
type input "Ven 10 Octobre 2025"
select select
type input "Sam 11 Octobre 2025"
select select
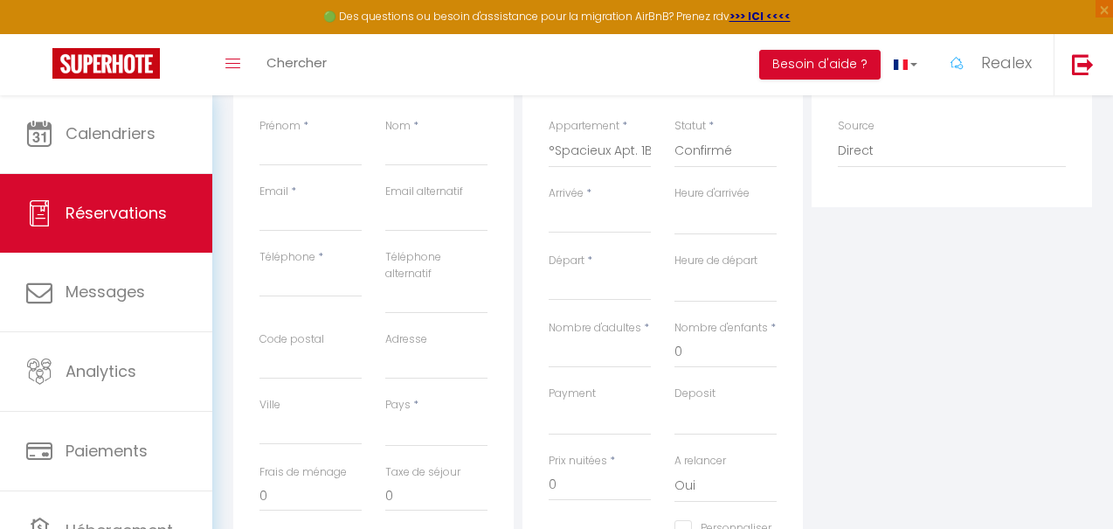
select select
checkbox input "false"
click at [599, 285] on input "Sam 11 Octobre 2025" at bounding box center [600, 286] width 102 height 23
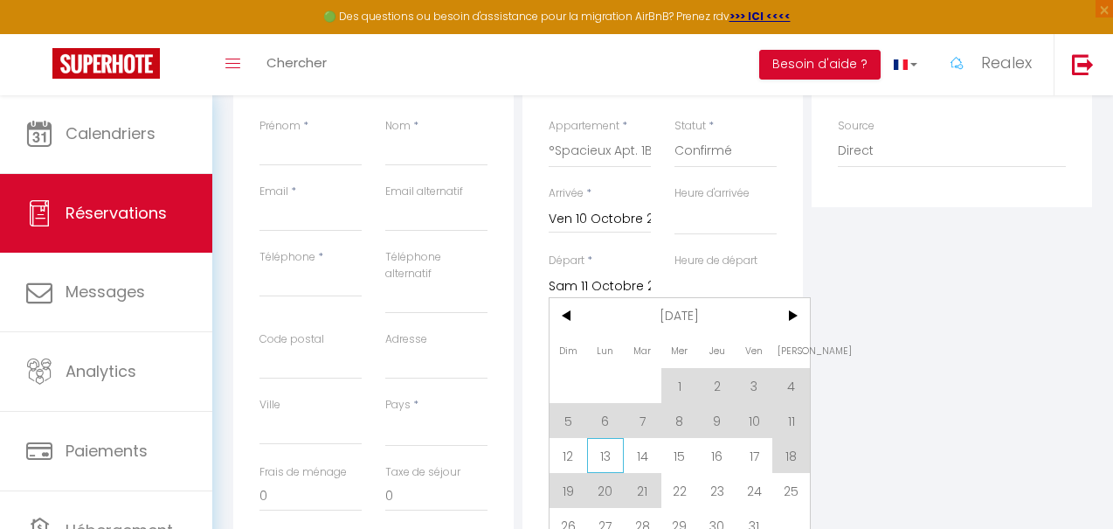
click at [601, 460] on span "13" at bounding box center [606, 455] width 38 height 35
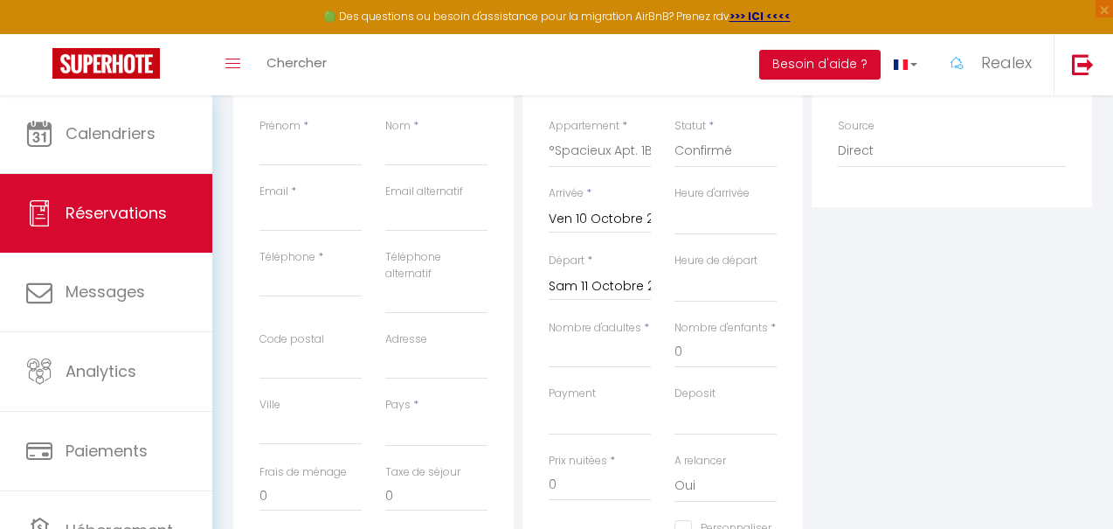
select select
type input "Lun 13 Octobre 2025"
select select
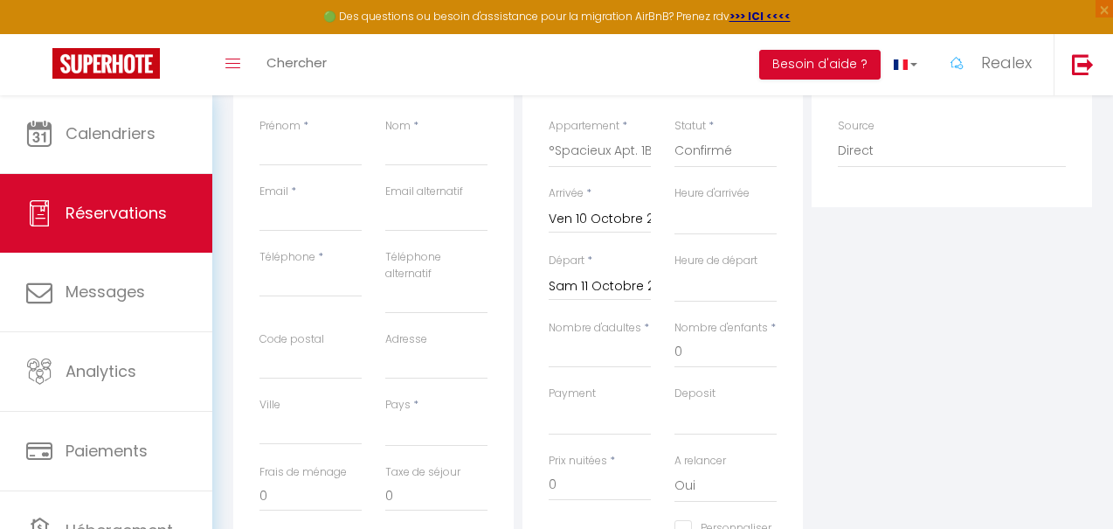
select select
checkbox input "false"
type input "f"
select select
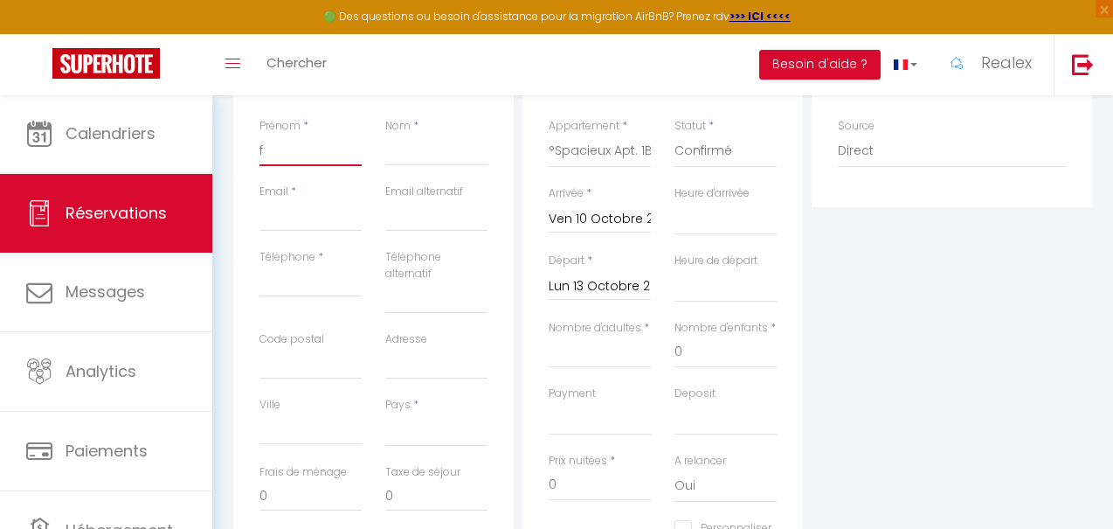
select select
checkbox input "false"
type input "fa"
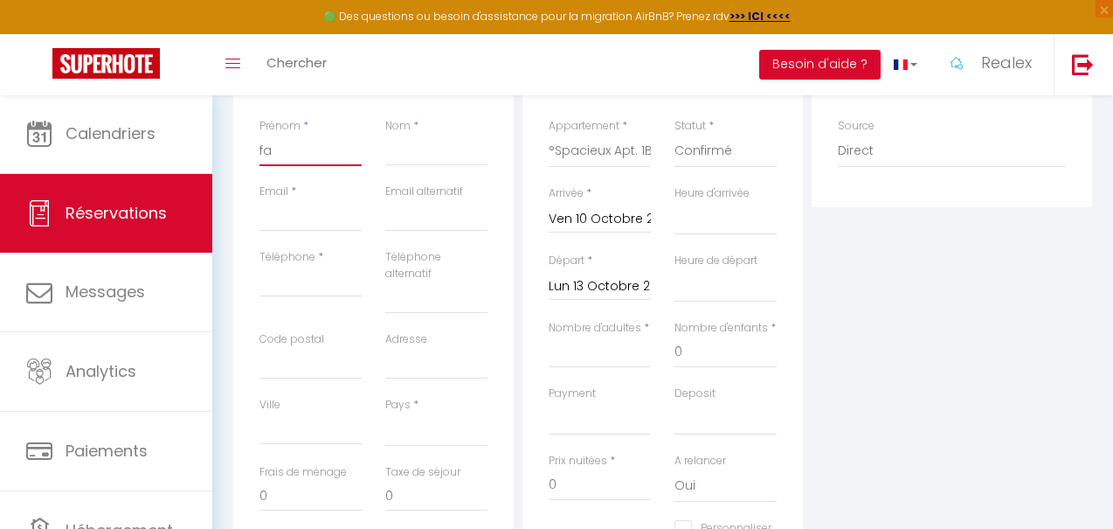
select select
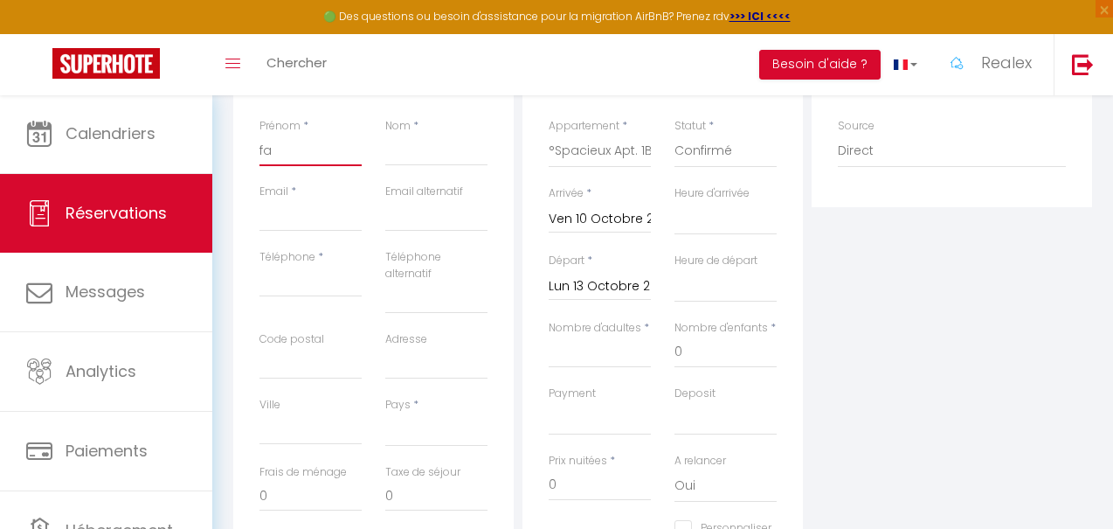
checkbox input "false"
type input "fai"
select select
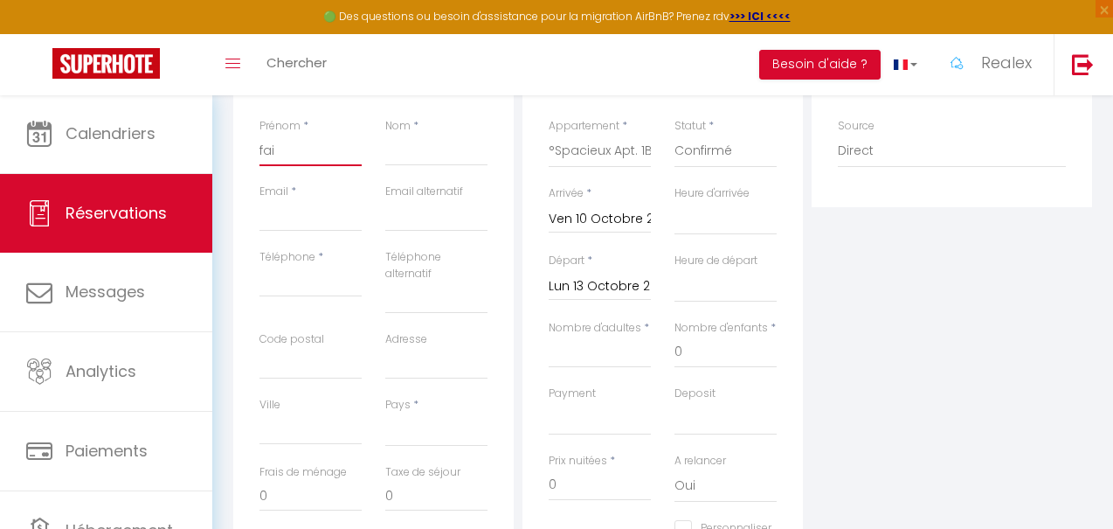
select select
checkbox input "false"
type input "faic"
select select
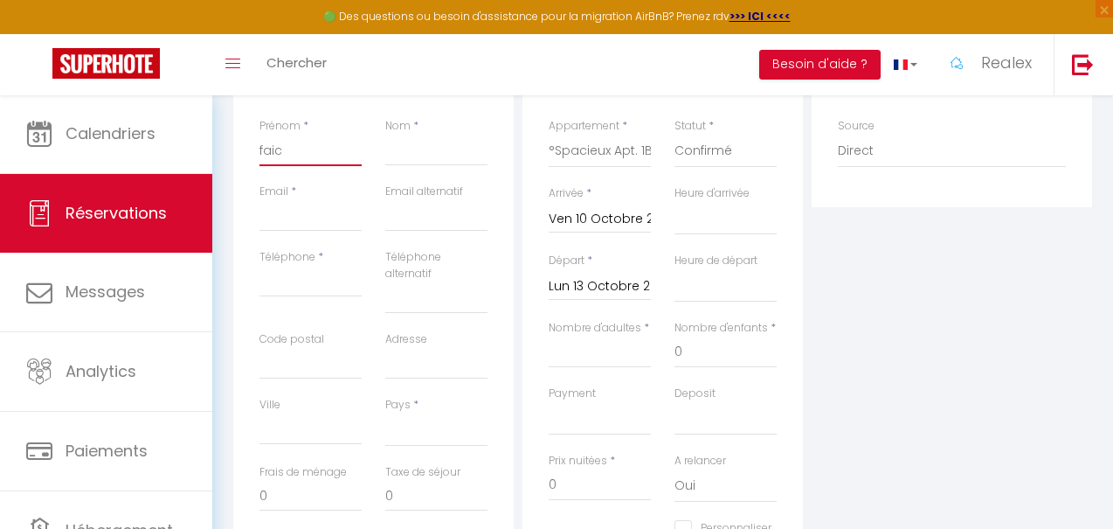
select select
checkbox input "false"
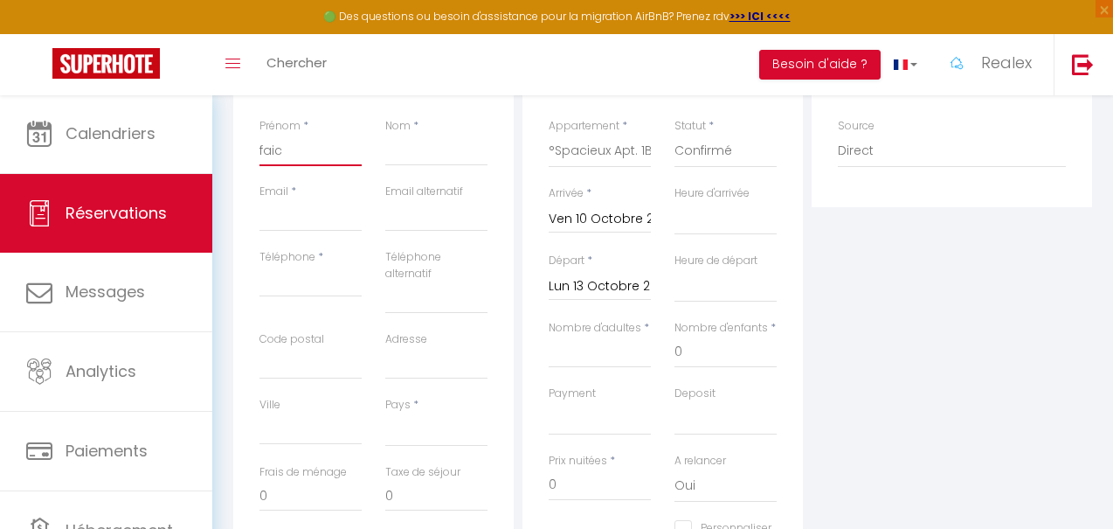
type input "faica"
select select
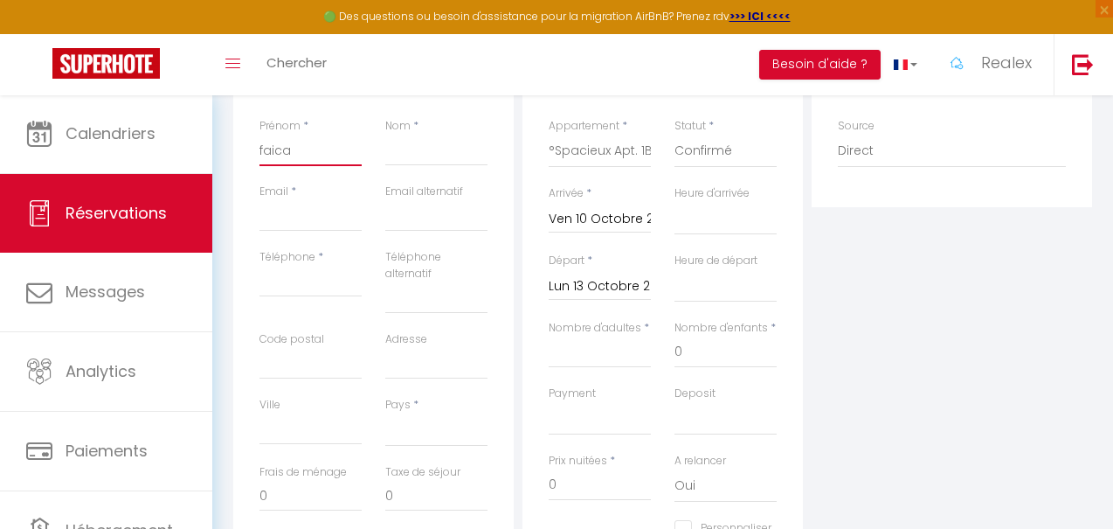
select select
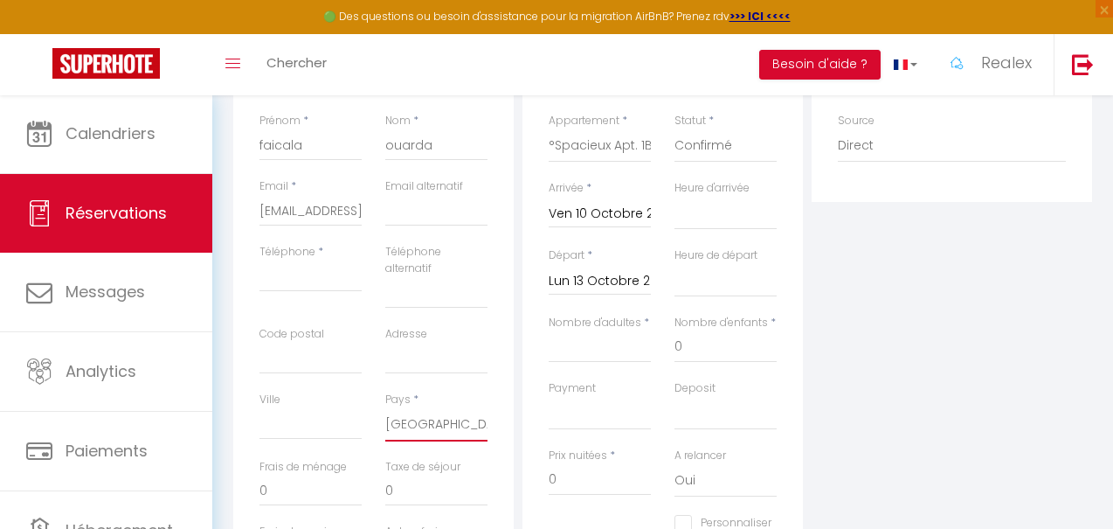
scroll to position [277, 0]
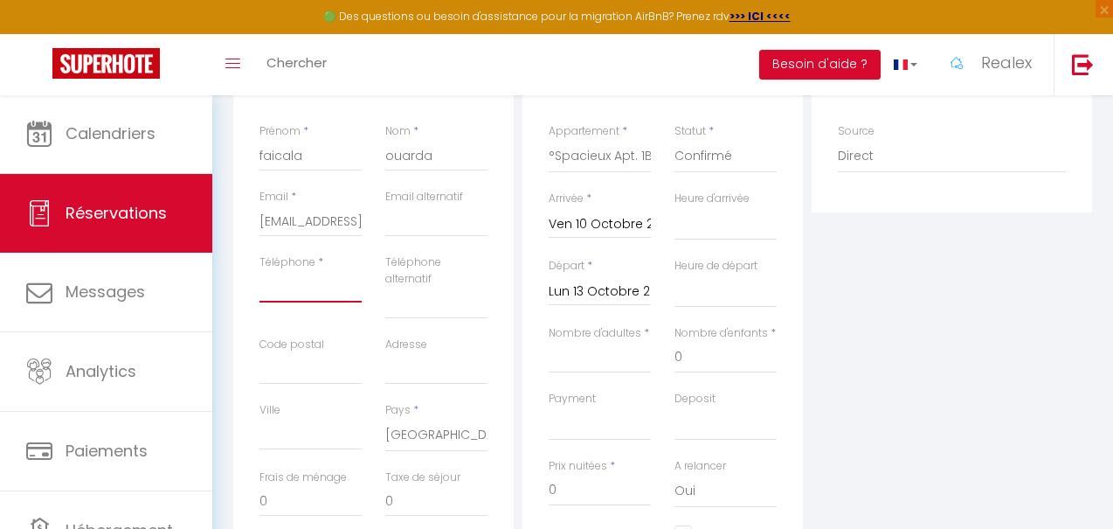
click at [282, 294] on input "Téléphone" at bounding box center [310, 286] width 102 height 31
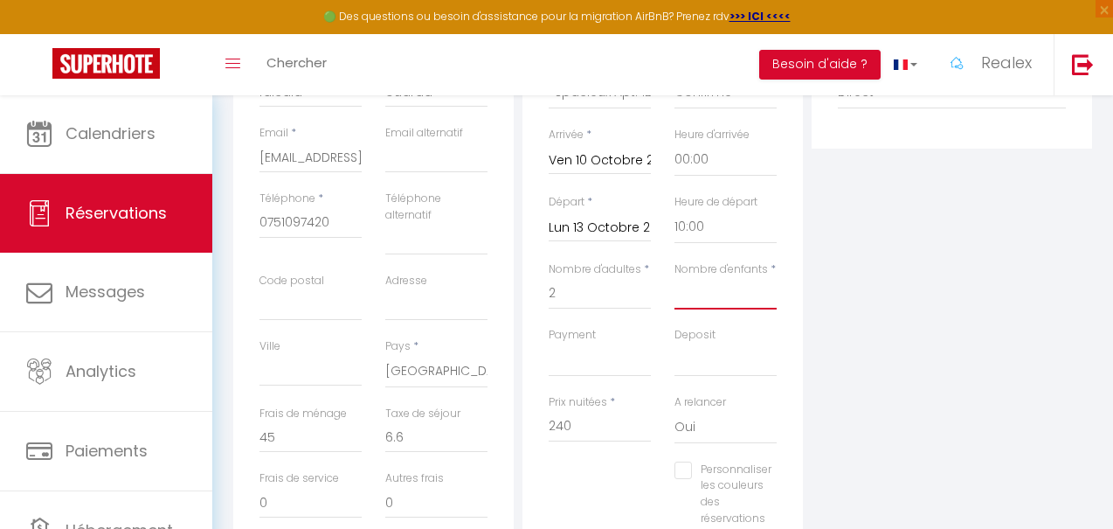
scroll to position [352, 0]
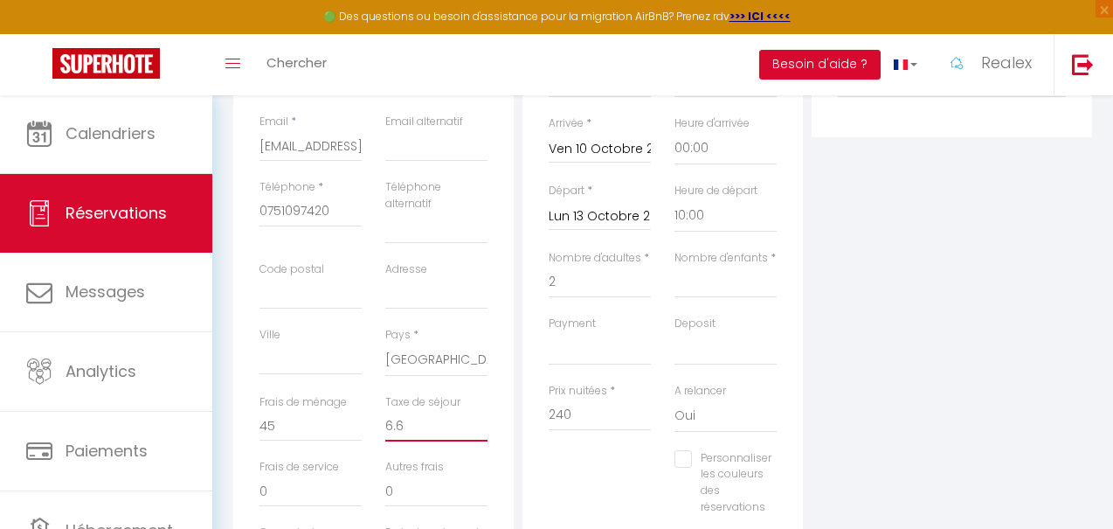
drag, startPoint x: 409, startPoint y: 421, endPoint x: 364, endPoint y: 415, distance: 45.0
drag, startPoint x: 289, startPoint y: 424, endPoint x: 229, endPoint y: 421, distance: 60.3
click at [232, 422] on div "Détails Voyageur Prénom * faicala Nom * ouarda Email * [EMAIL_ADDRESS][DOMAIN_N…" at bounding box center [373, 290] width 289 height 641
click at [599, 450] on div "Personnaliser les couleurs des réservations #D7092E" at bounding box center [662, 491] width 251 height 83
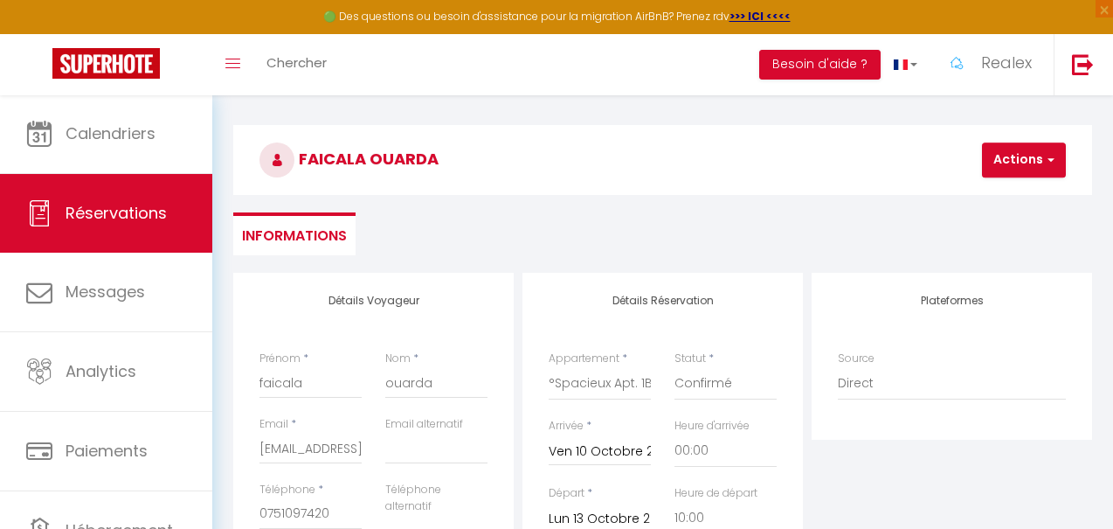
scroll to position [49, 0]
click at [1045, 165] on span "button" at bounding box center [1048, 161] width 10 height 16
click at [1034, 195] on link "Enregistrer" at bounding box center [1039, 199] width 138 height 23
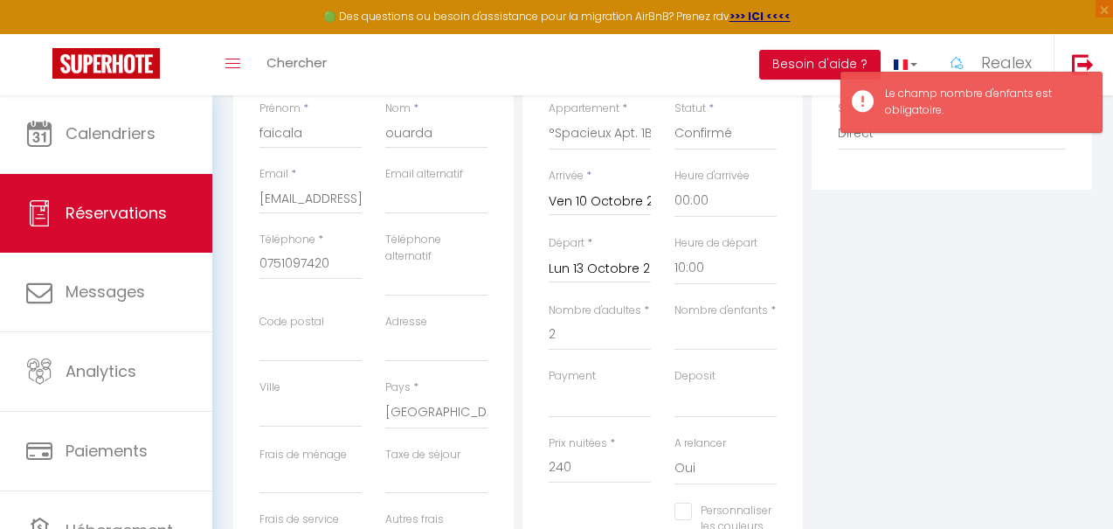
scroll to position [301, 0]
click at [699, 337] on input "Nombre d'enfants" at bounding box center [725, 333] width 102 height 31
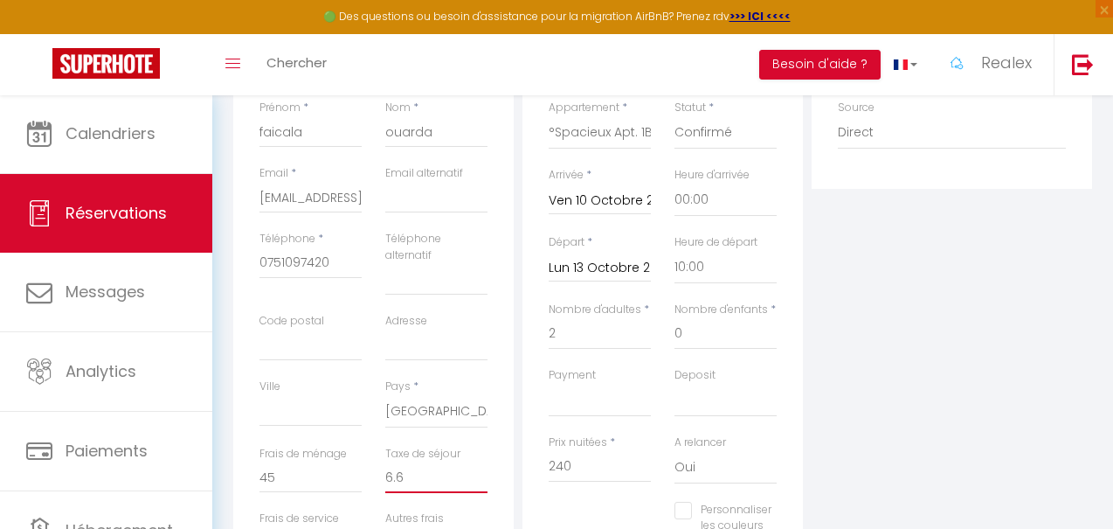
drag, startPoint x: 414, startPoint y: 472, endPoint x: 366, endPoint y: 472, distance: 48.0
click at [368, 472] on div "Frais de ménage 45 Taxe de séjour 6.6" at bounding box center [373, 479] width 251 height 66
drag, startPoint x: 299, startPoint y: 473, endPoint x: 242, endPoint y: 473, distance: 56.8
click at [244, 473] on div "Détails Voyageur Prénom * faicala Nom * ouarda Email * [EMAIL_ADDRESS][DOMAIN_N…" at bounding box center [373, 342] width 280 height 641
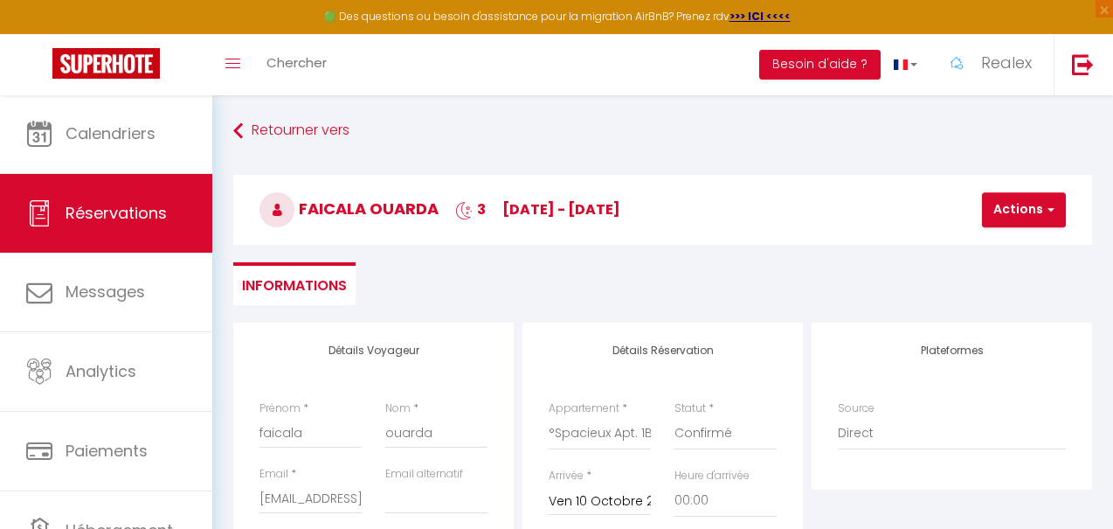
scroll to position [0, 0]
click at [1054, 208] on button "Actions" at bounding box center [1024, 209] width 84 height 35
click at [991, 253] on link "Enregistrer" at bounding box center [1039, 248] width 138 height 23
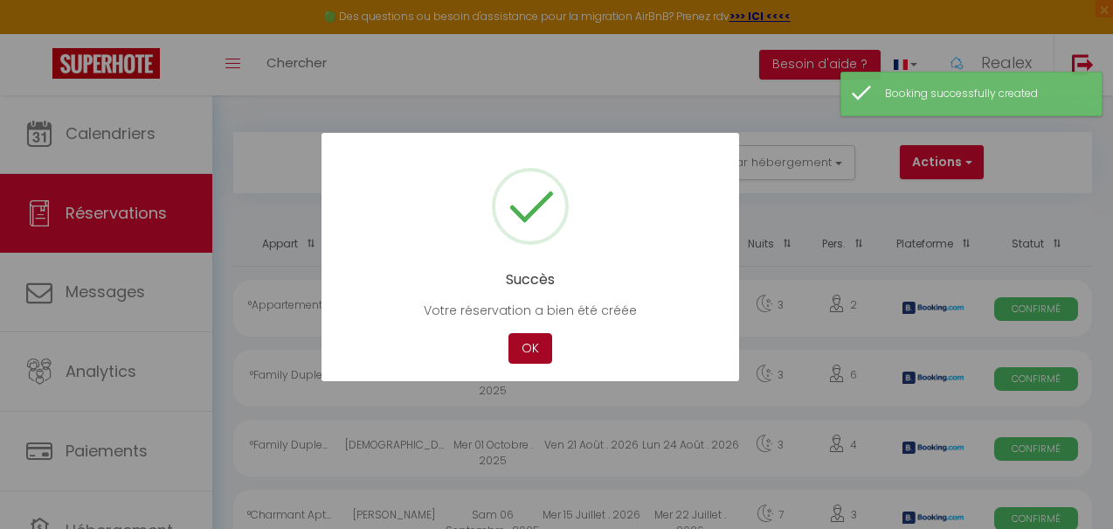
click at [533, 342] on button "OK" at bounding box center [530, 348] width 44 height 31
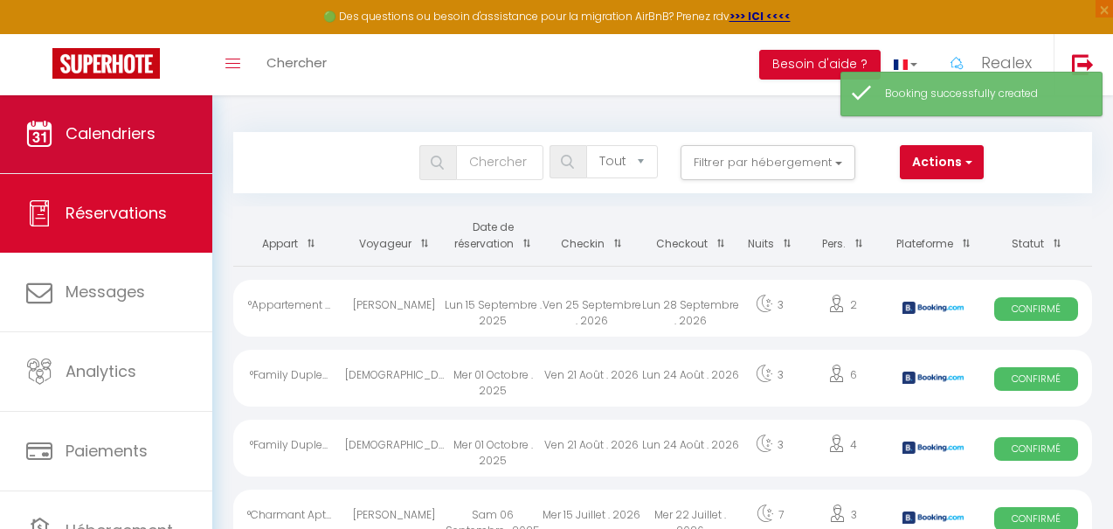
click at [150, 141] on span "Calendriers" at bounding box center [111, 133] width 90 height 22
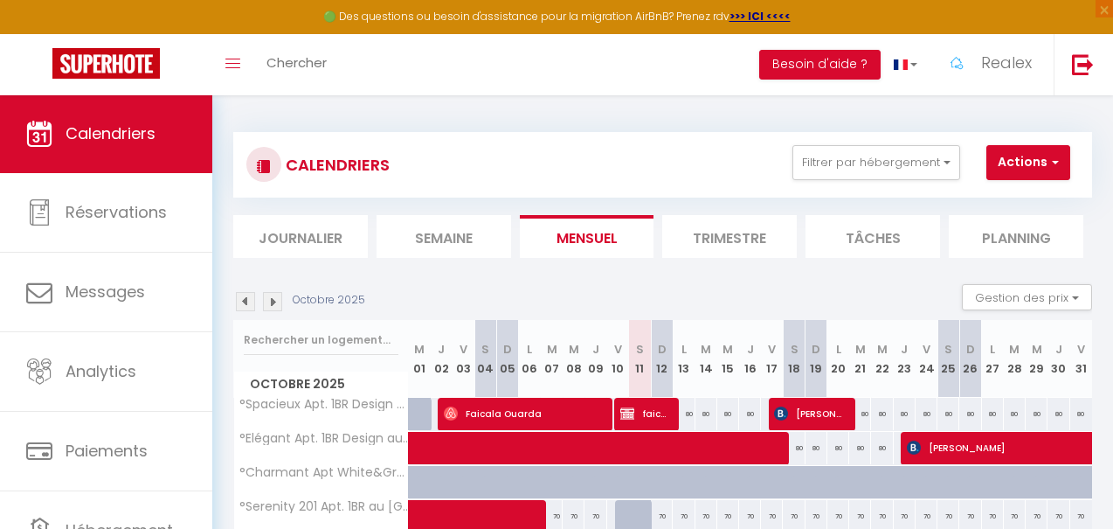
click at [658, 408] on span "faicala ouarda" at bounding box center [645, 413] width 51 height 33
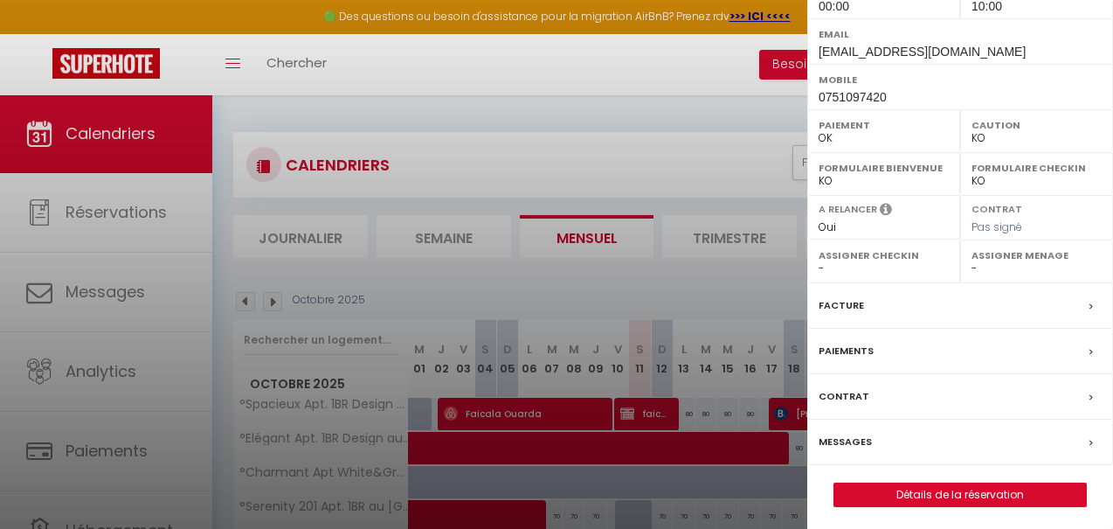
scroll to position [298, 0]
click at [850, 349] on label "Paiements" at bounding box center [846, 351] width 55 height 18
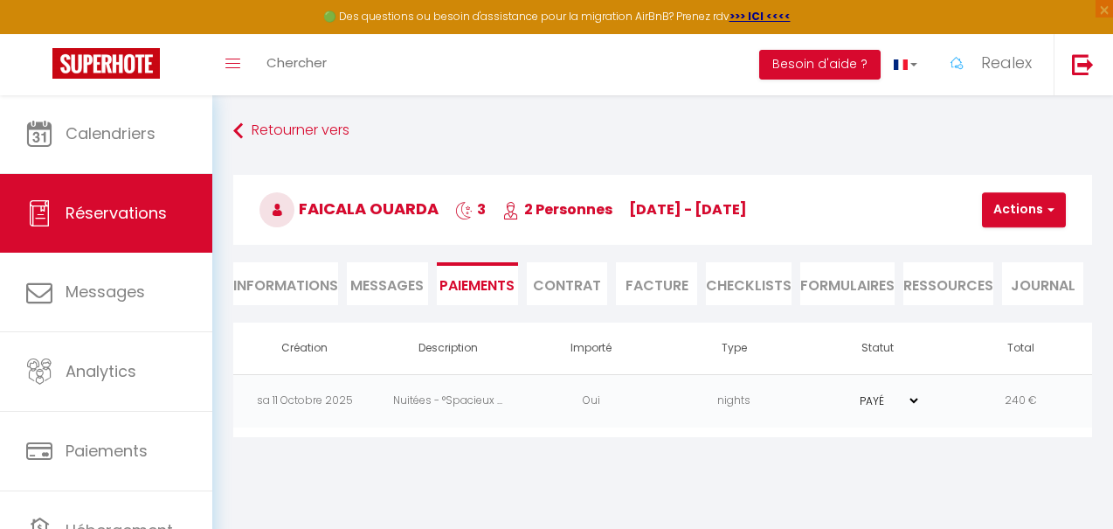
click at [801, 400] on td "nights" at bounding box center [733, 400] width 143 height 53
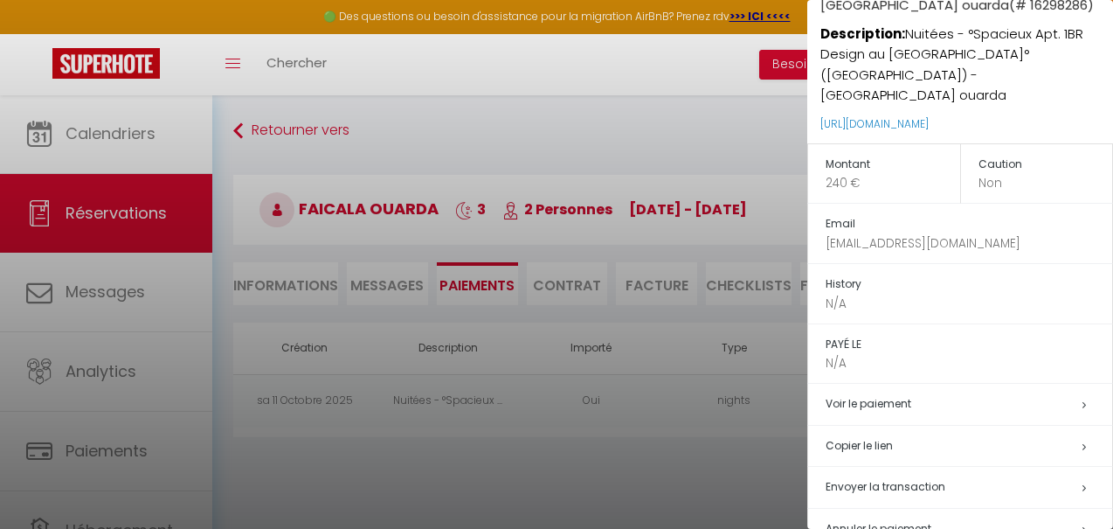
scroll to position [119, 0]
click at [918, 480] on span "Envoyer la transaction" at bounding box center [886, 487] width 120 height 15
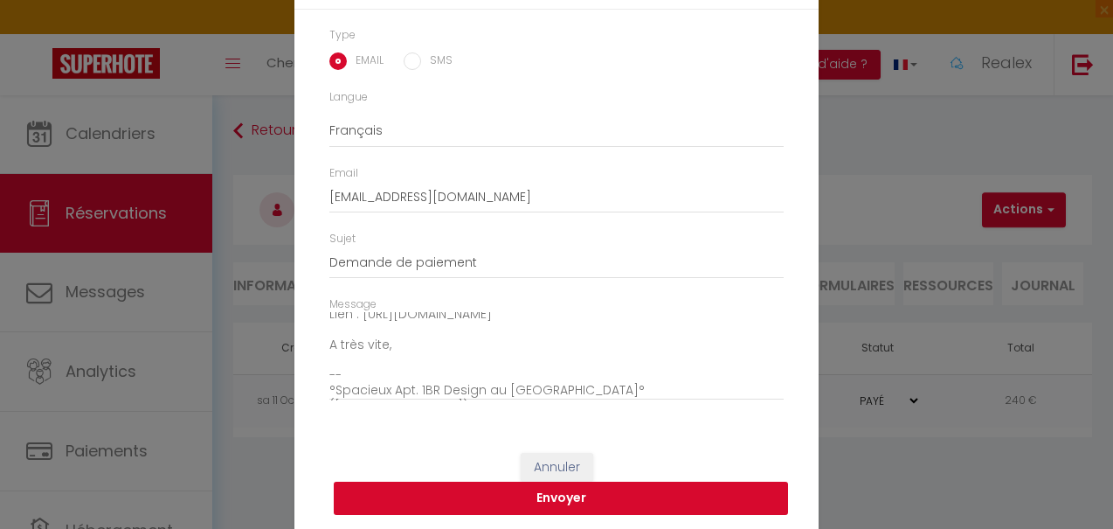
scroll to position [149, 0]
click at [585, 494] on button "Envoyer" at bounding box center [561, 497] width 454 height 33
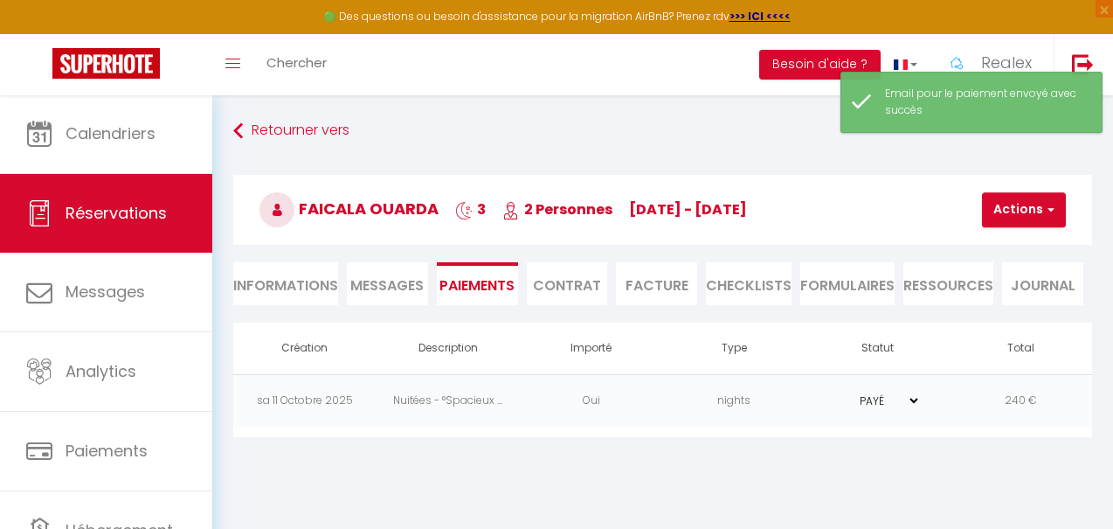
click at [757, 391] on td "nights" at bounding box center [733, 400] width 143 height 53
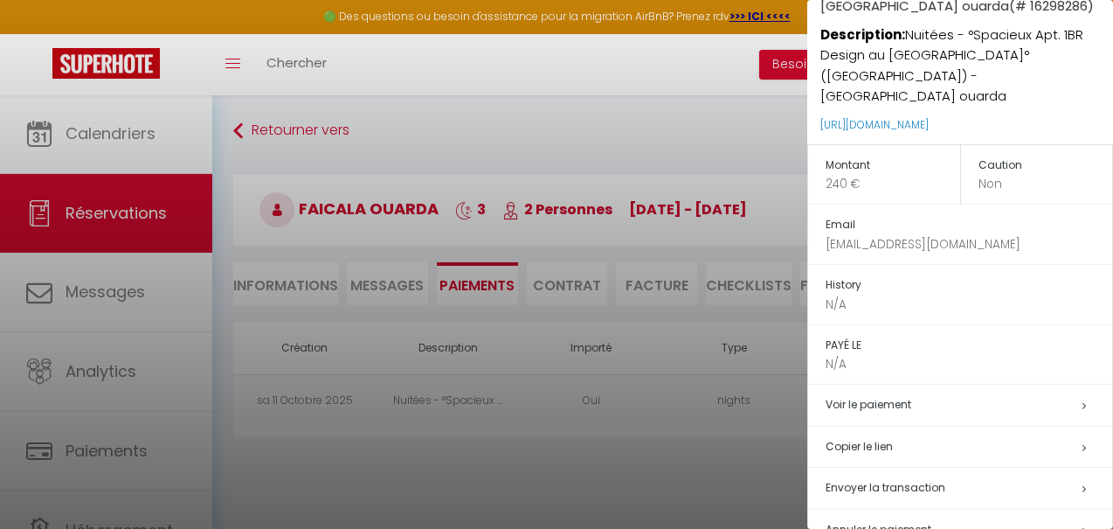
click at [891, 480] on span "Envoyer la transaction" at bounding box center [886, 487] width 120 height 15
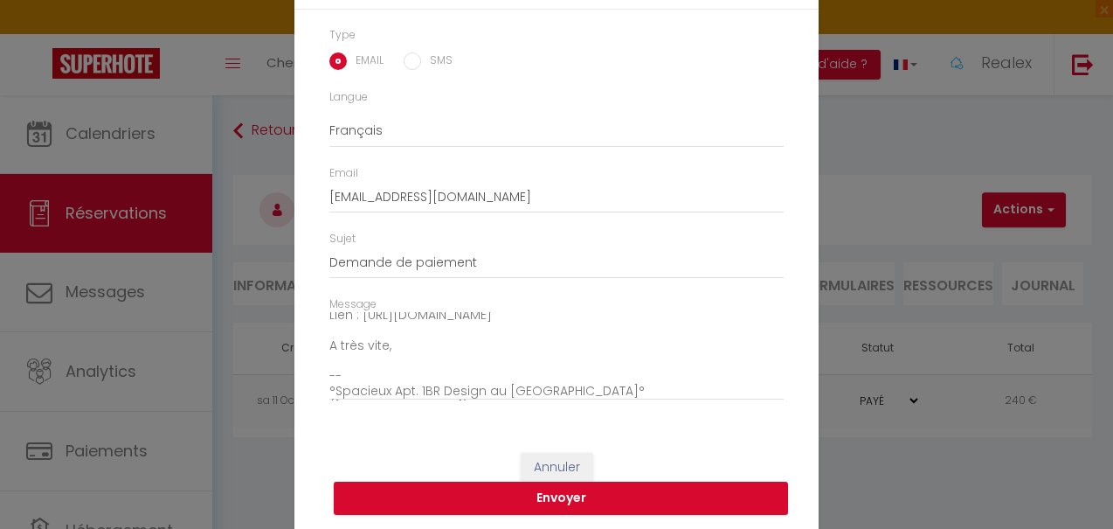
click at [408, 68] on input "SMS" at bounding box center [412, 60] width 17 height 17
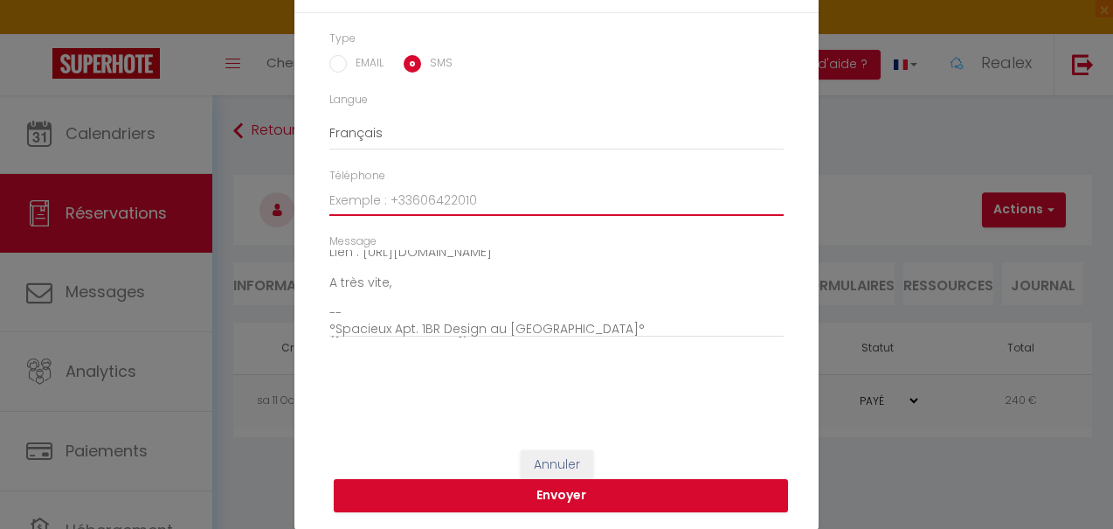
click at [359, 210] on input "Téléphone" at bounding box center [556, 199] width 454 height 31
click at [623, 484] on button "Envoyer" at bounding box center [561, 495] width 454 height 33
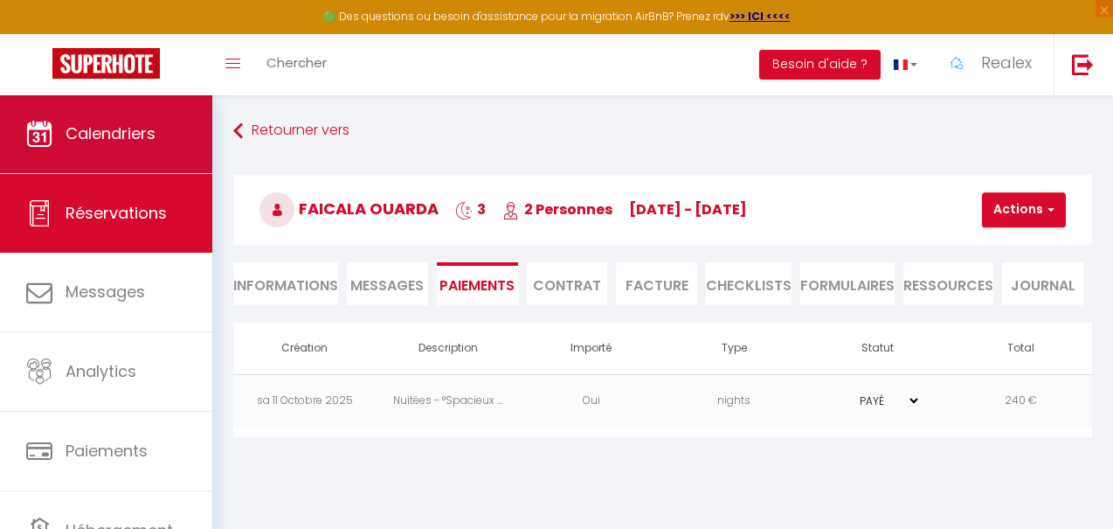
click at [125, 142] on span "Calendriers" at bounding box center [111, 133] width 90 height 22
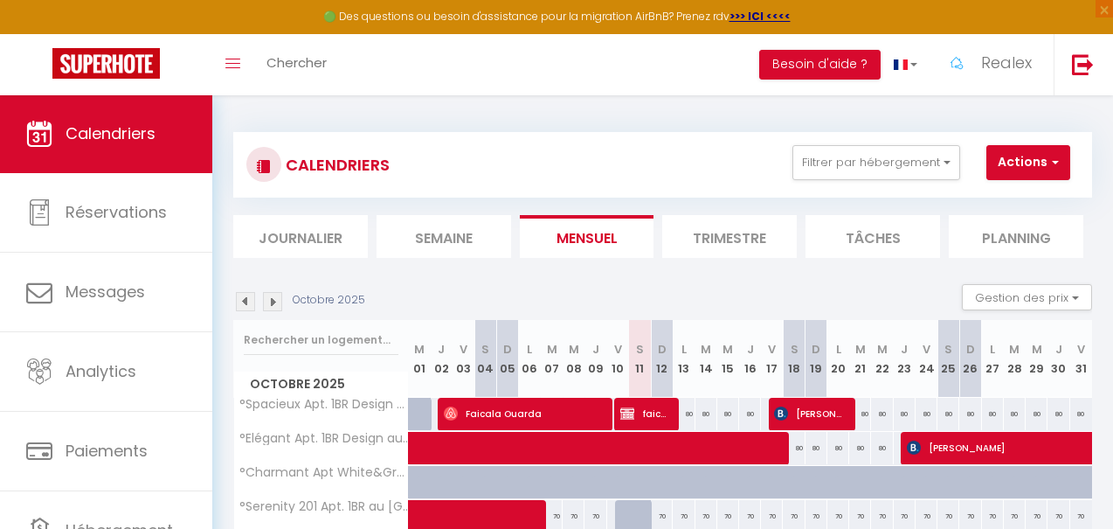
click at [1049, 160] on span "button" at bounding box center [1052, 161] width 10 height 17
click at [923, 290] on div "Octobre 2025 Gestion des prix Nb Nuits minimum Règles Disponibilité" at bounding box center [662, 302] width 859 height 36
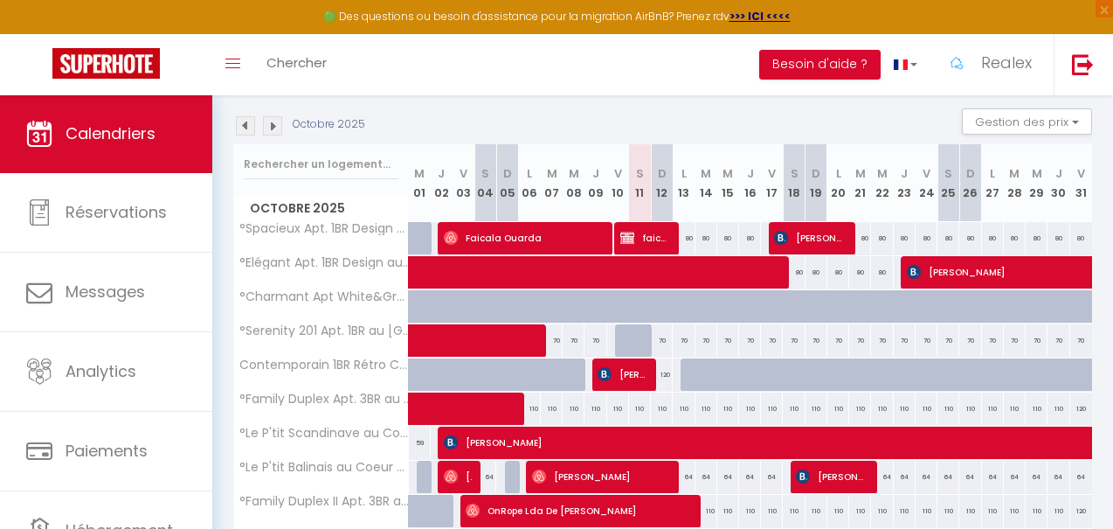
scroll to position [175, 0]
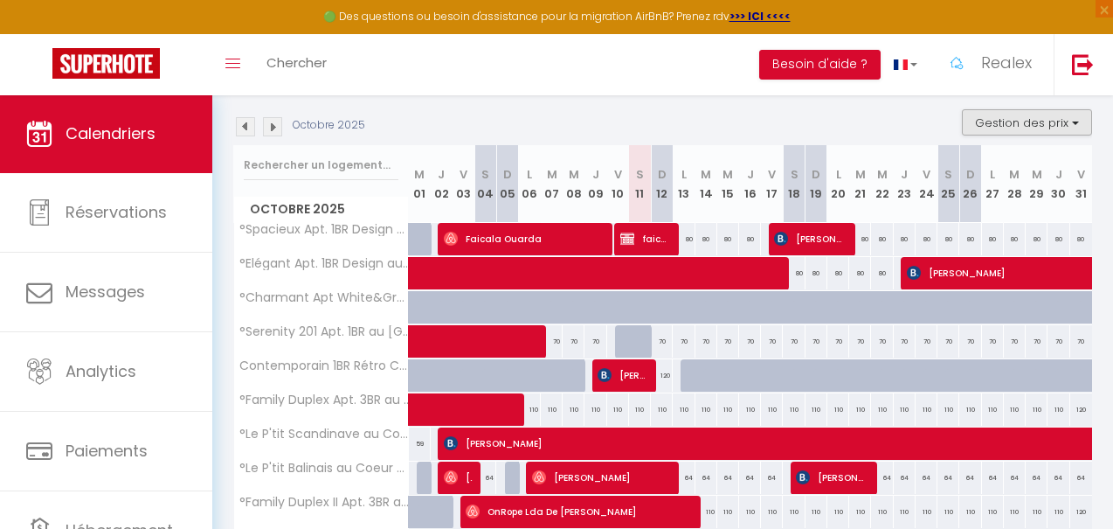
click at [1068, 123] on button "Gestion des prix" at bounding box center [1027, 122] width 130 height 26
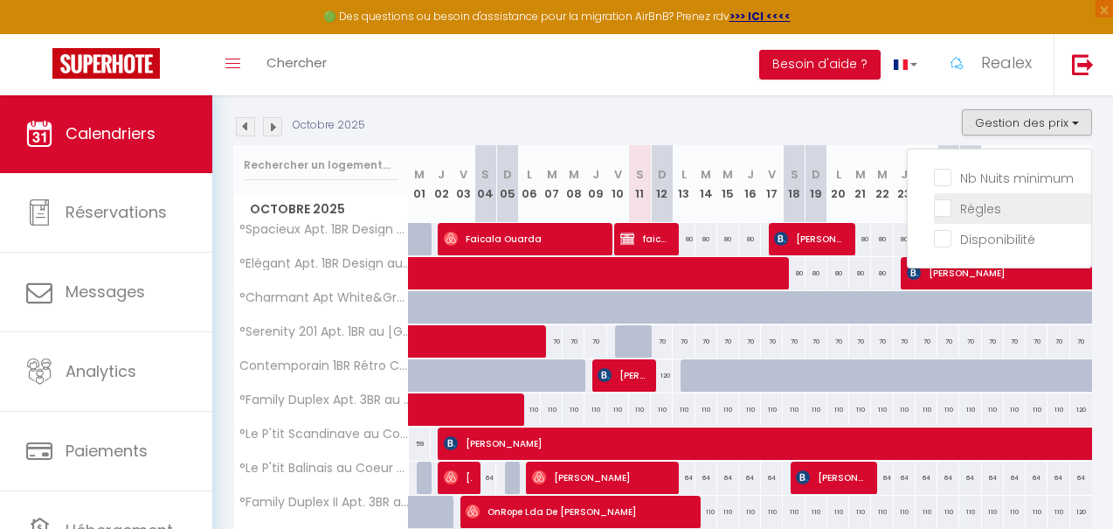
click at [944, 210] on input "Règles" at bounding box center [1012, 206] width 157 height 17
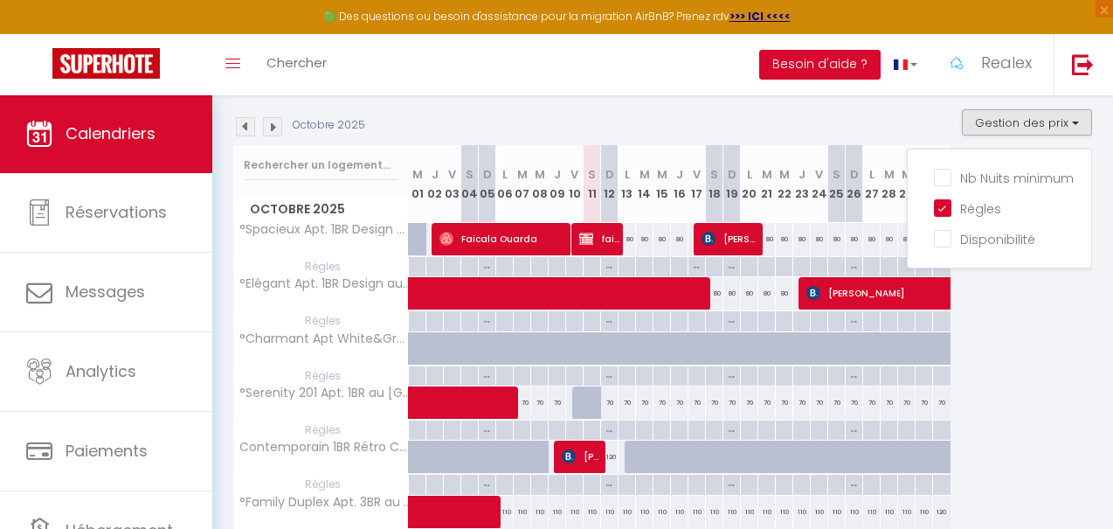
click at [626, 264] on div at bounding box center [626, 267] width 17 height 20
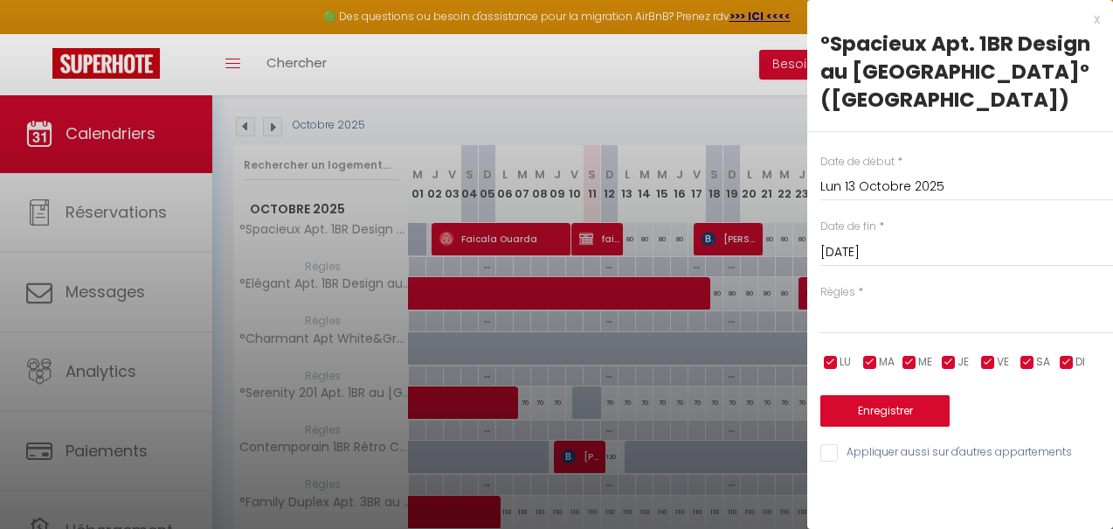
click at [874, 250] on input "[DATE]" at bounding box center [966, 252] width 293 height 23
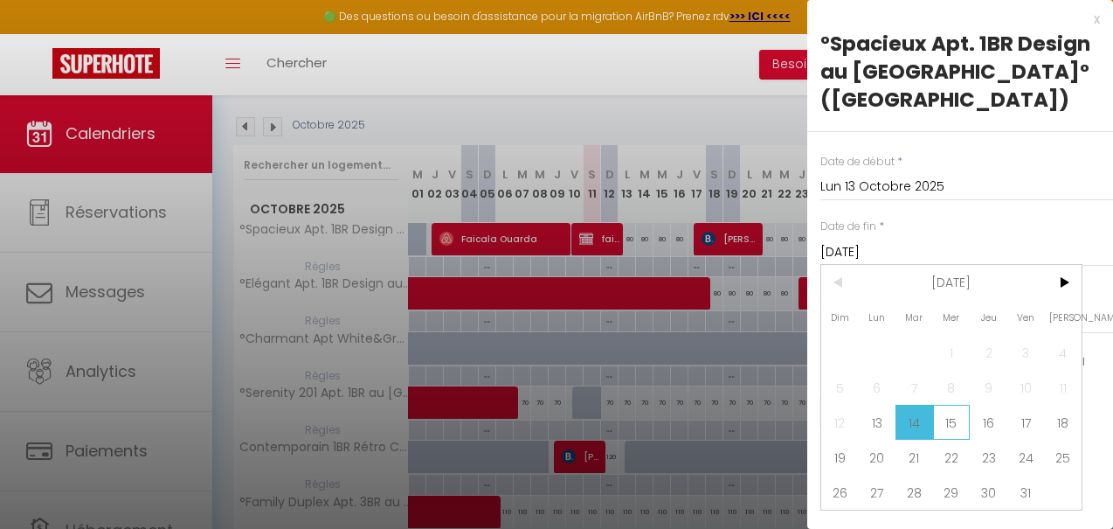
click at [949, 414] on span "15" at bounding box center [952, 421] width 38 height 35
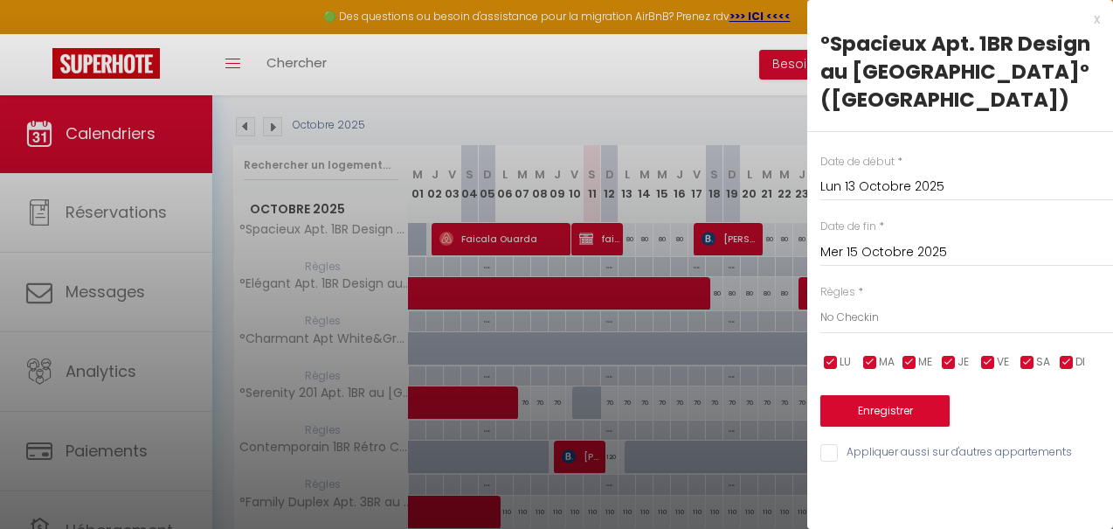
click at [864, 410] on button "Enregistrer" at bounding box center [884, 410] width 129 height 31
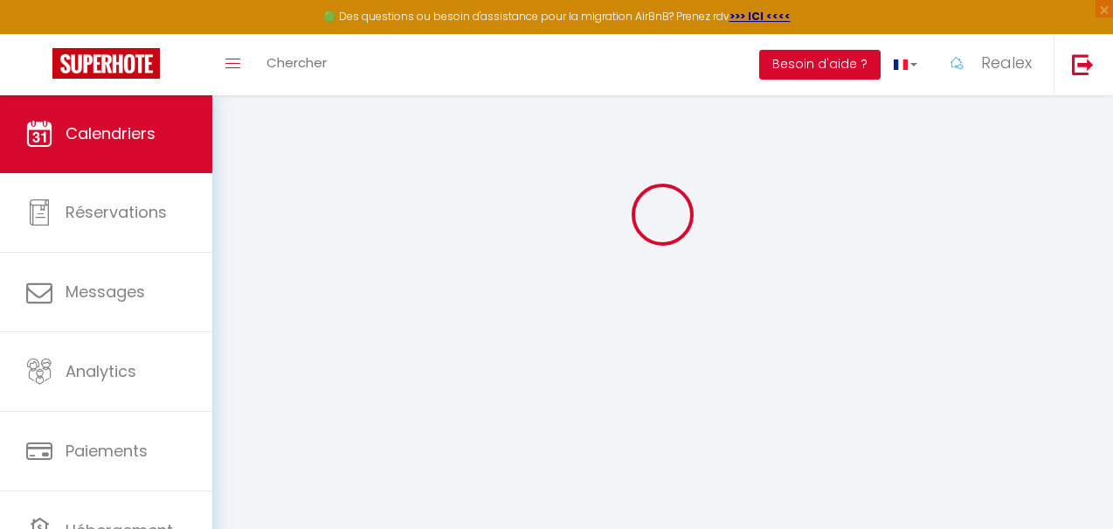
scroll to position [86, 0]
click at [505, 124] on div at bounding box center [662, 215] width 859 height 371
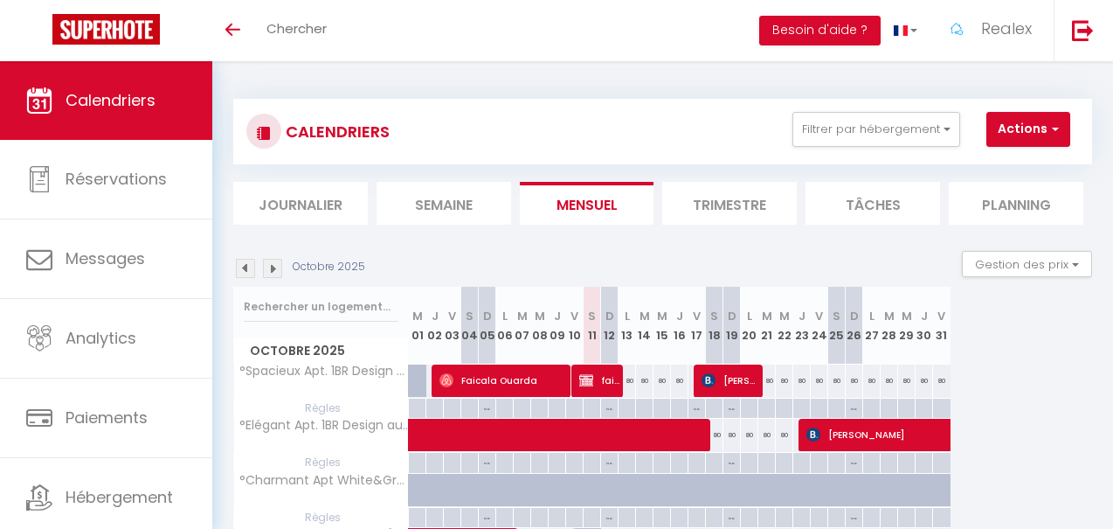
select select
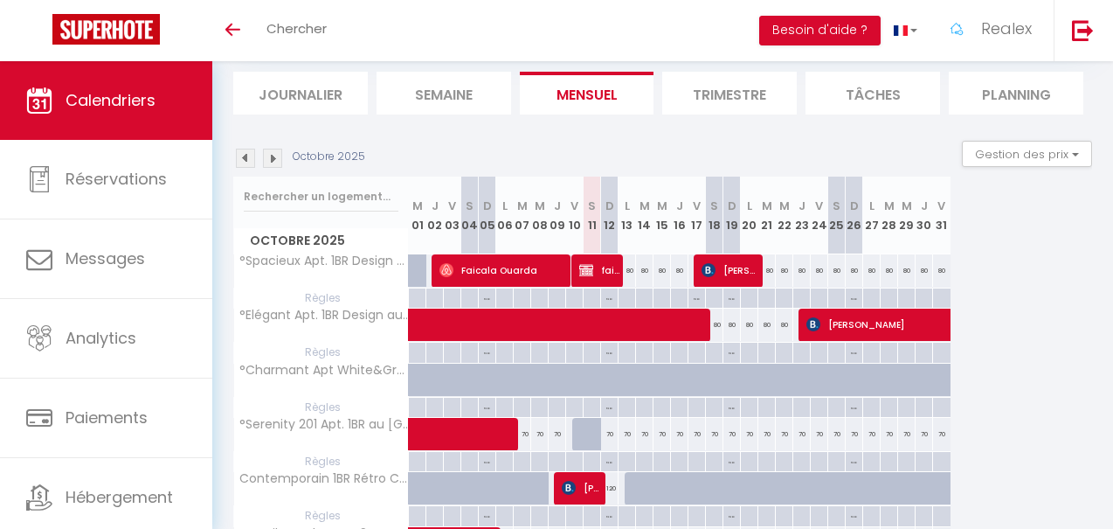
scroll to position [111, 0]
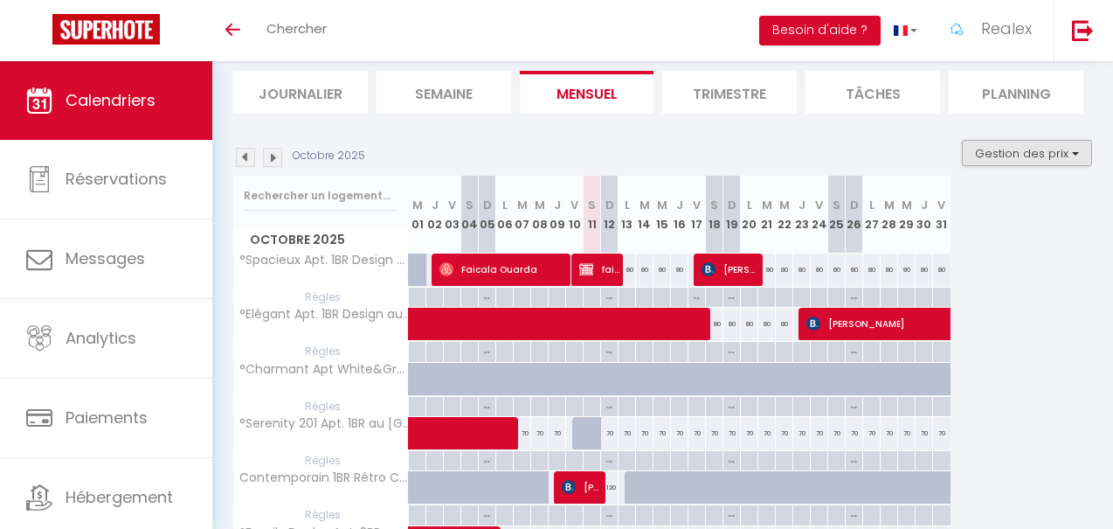
click at [1069, 149] on button "Gestion des prix" at bounding box center [1027, 153] width 130 height 26
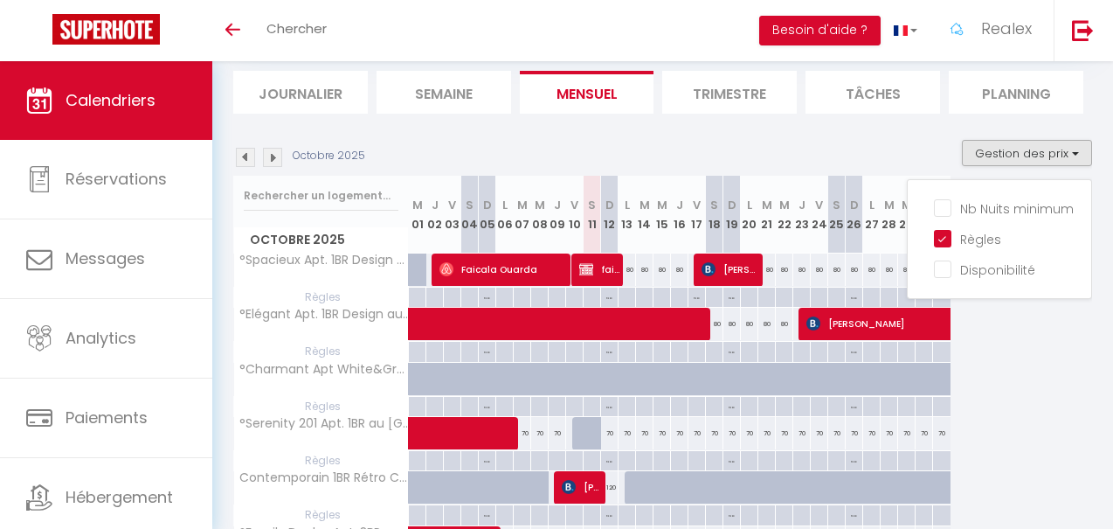
click at [626, 294] on div at bounding box center [626, 297] width 17 height 20
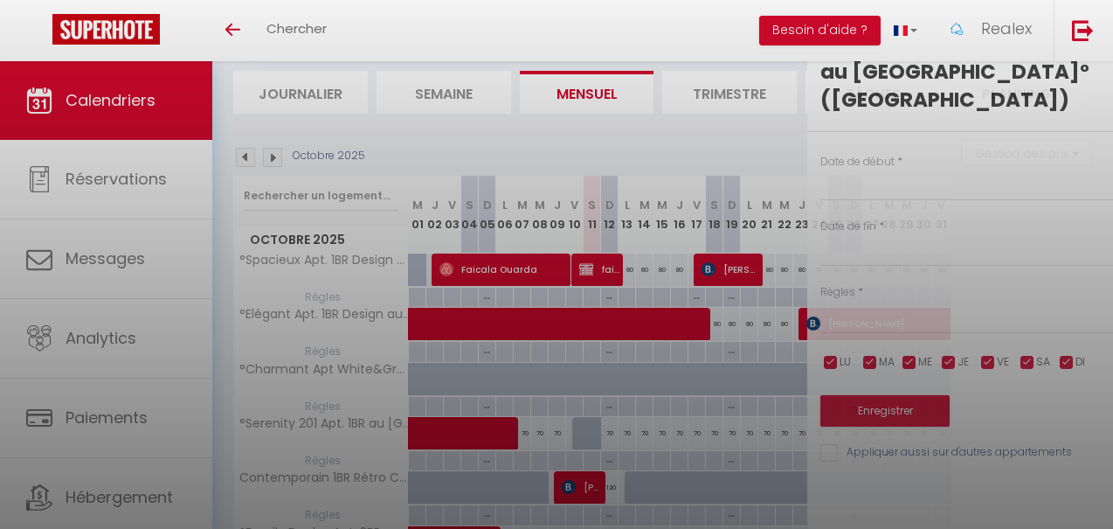
type input "Lun 13 Octobre 2025"
type input "[DATE]"
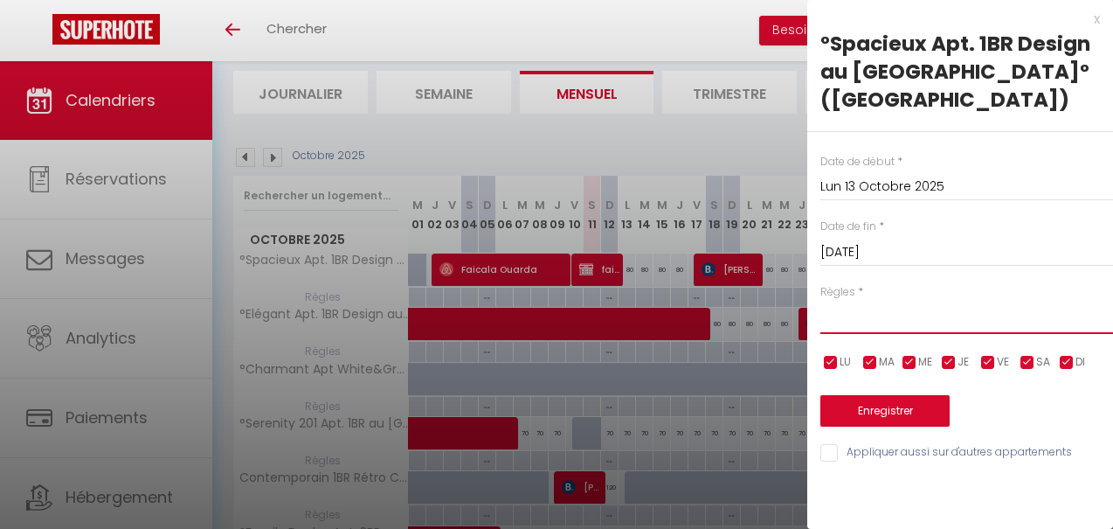
select select "1"
click at [860, 251] on input "[DATE]" at bounding box center [966, 252] width 293 height 23
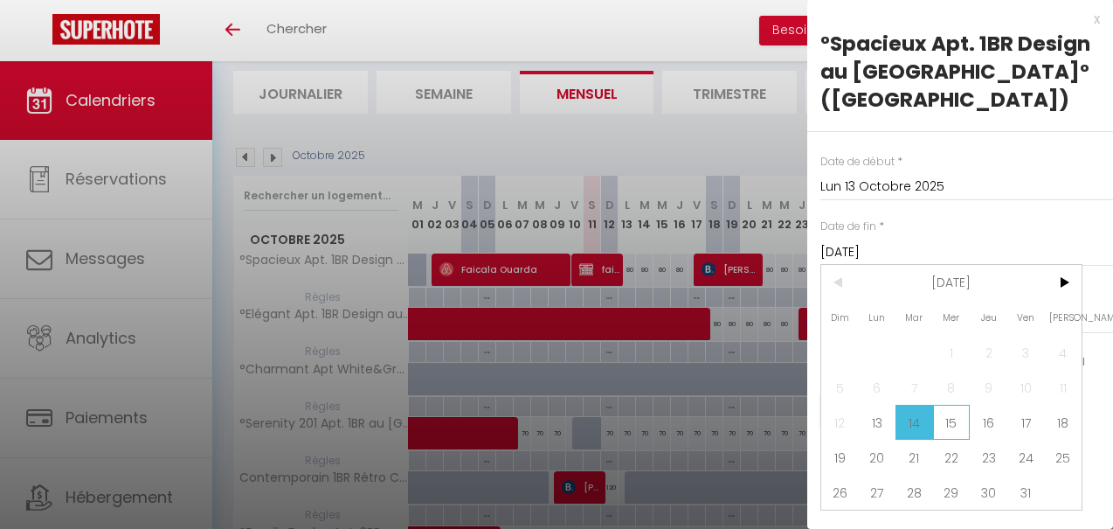
click at [946, 425] on span "15" at bounding box center [952, 421] width 38 height 35
type input "Mer 15 Octobre 2025"
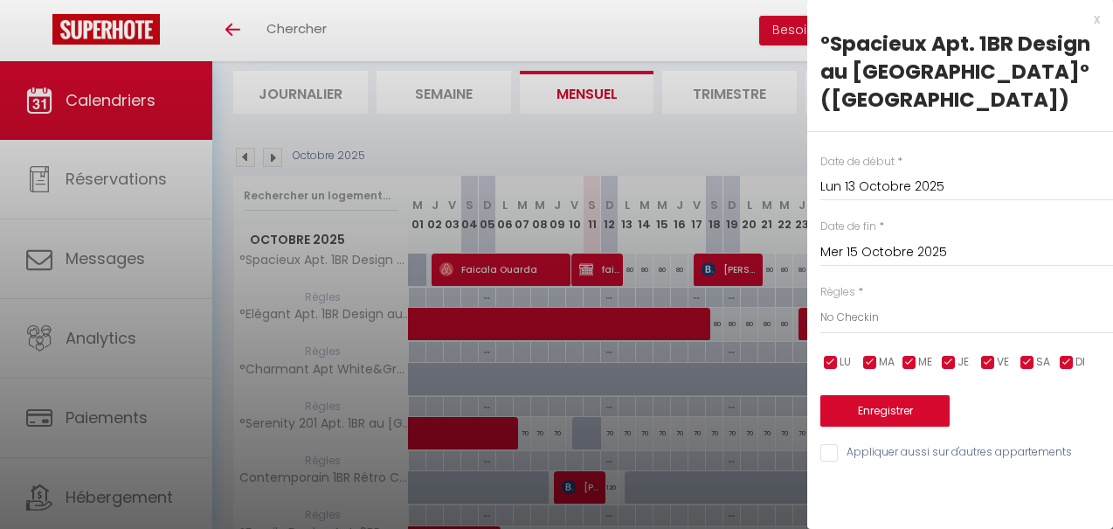
click at [932, 414] on button "Enregistrer" at bounding box center [884, 410] width 129 height 31
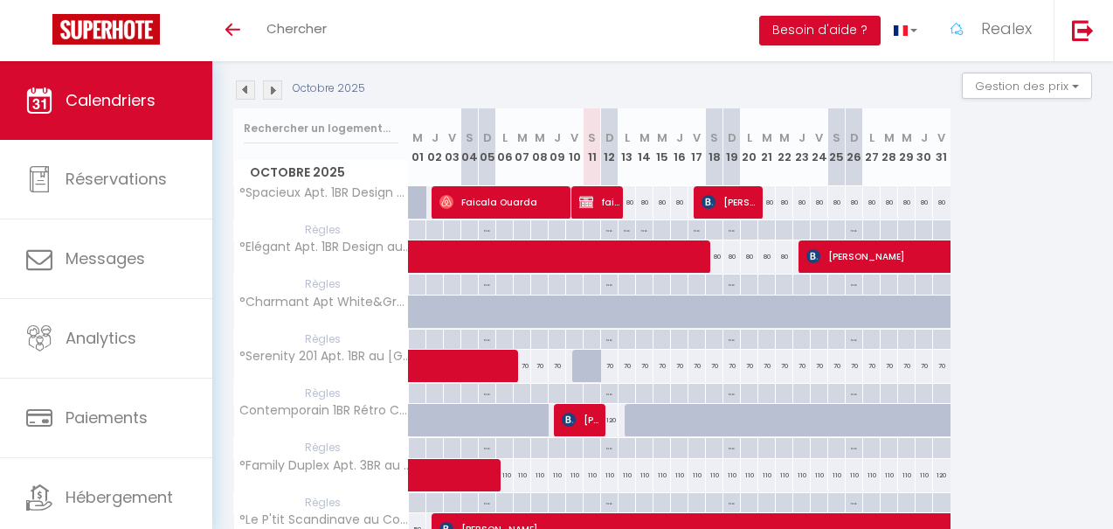
scroll to position [182, 0]
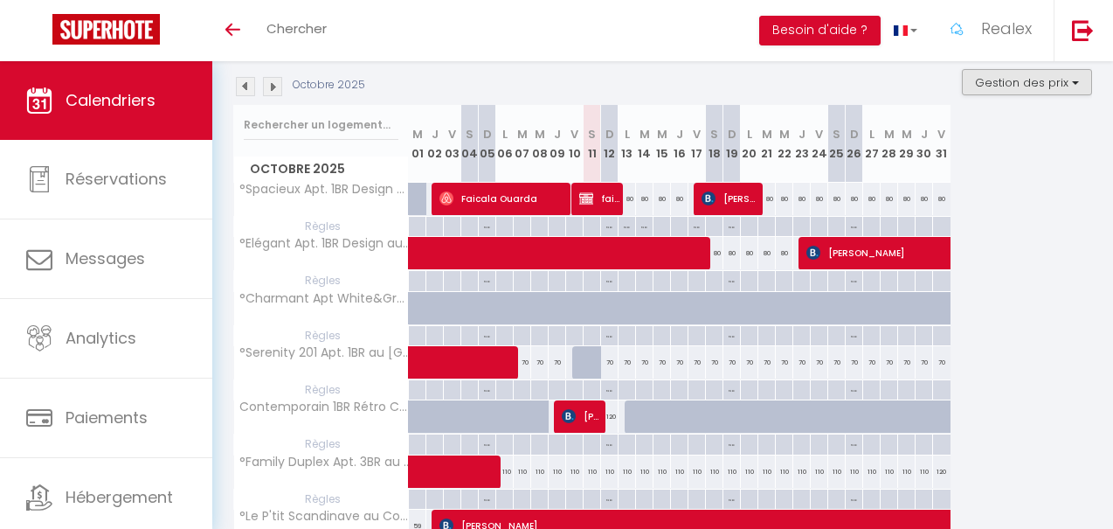
click at [1064, 79] on button "Gestion des prix" at bounding box center [1027, 82] width 130 height 26
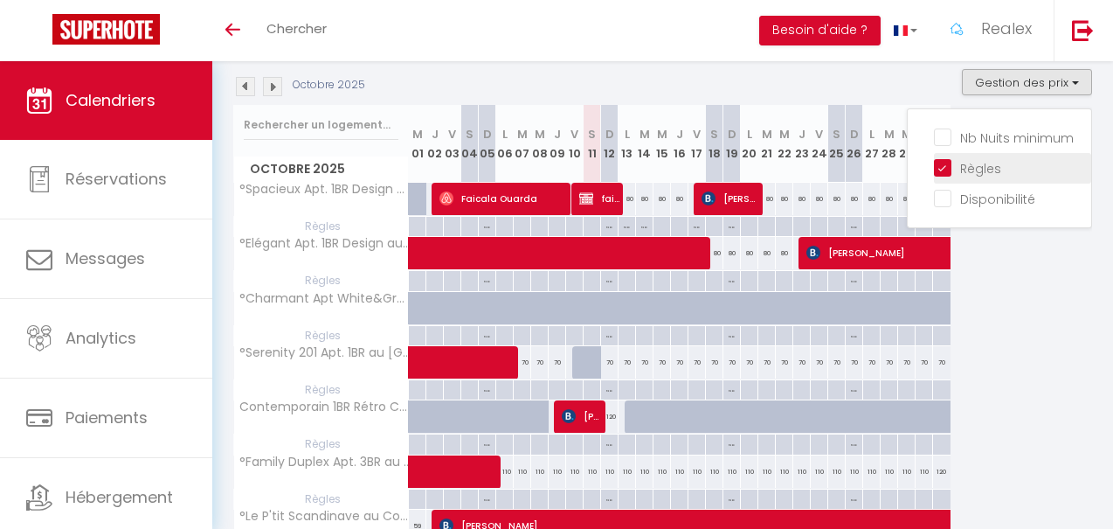
click at [944, 169] on input "Règles" at bounding box center [1012, 166] width 157 height 17
checkbox input "false"
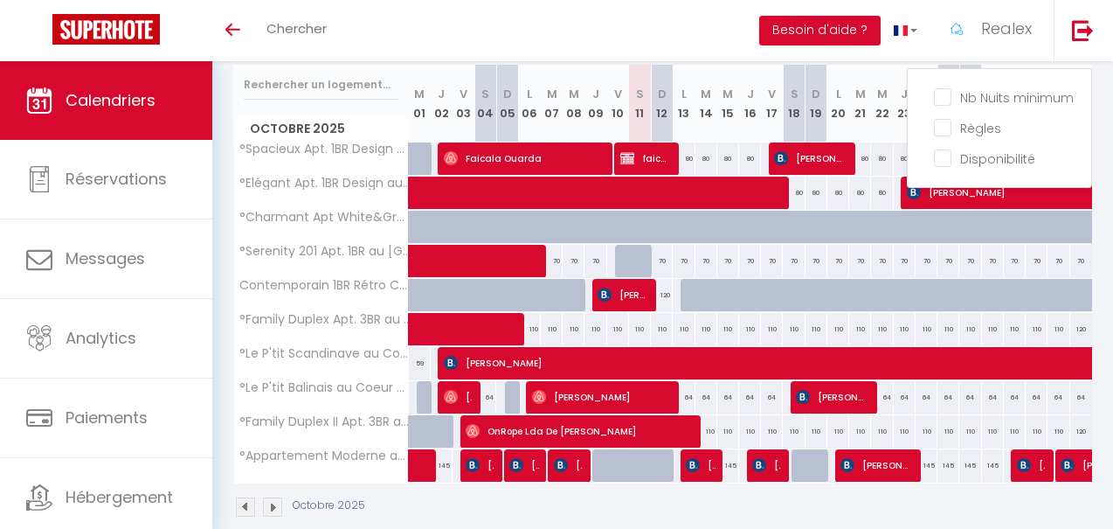
scroll to position [224, 0]
